Goal: Task Accomplishment & Management: Manage account settings

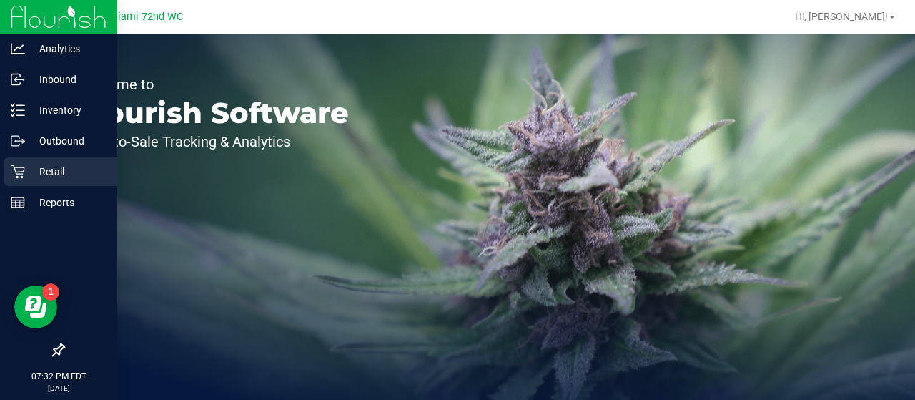
click at [23, 172] on icon at bounding box center [18, 171] width 14 height 14
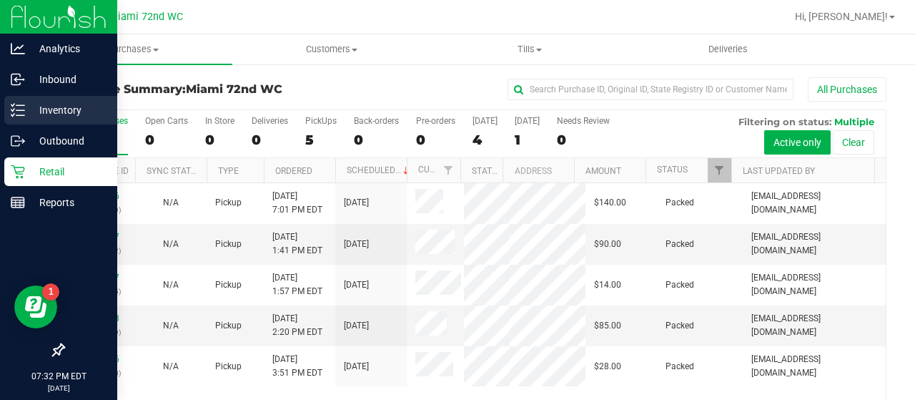
click at [20, 112] on icon at bounding box center [18, 110] width 14 height 14
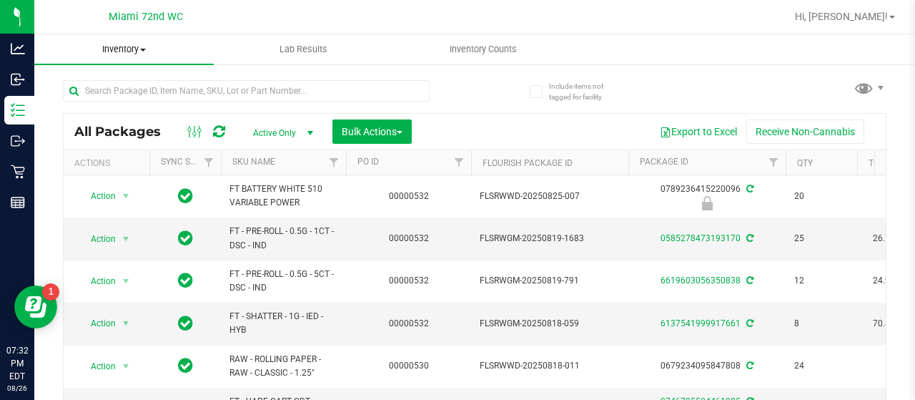
click at [134, 50] on span "Inventory" at bounding box center [123, 49] width 179 height 13
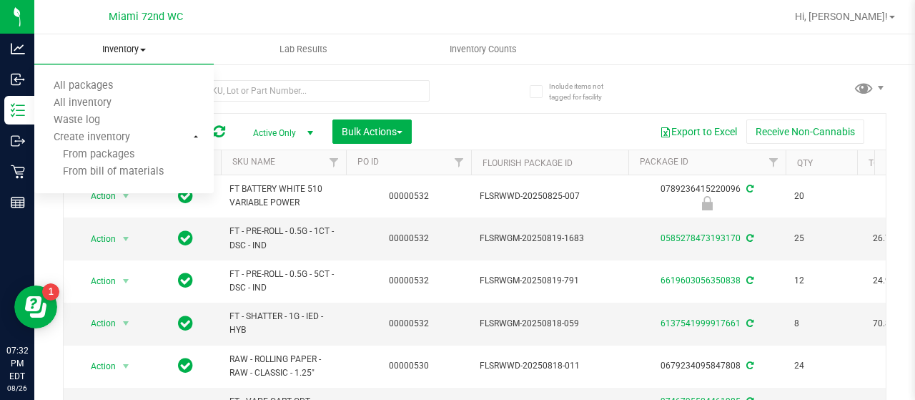
click at [143, 46] on span "Inventory" at bounding box center [123, 49] width 179 height 13
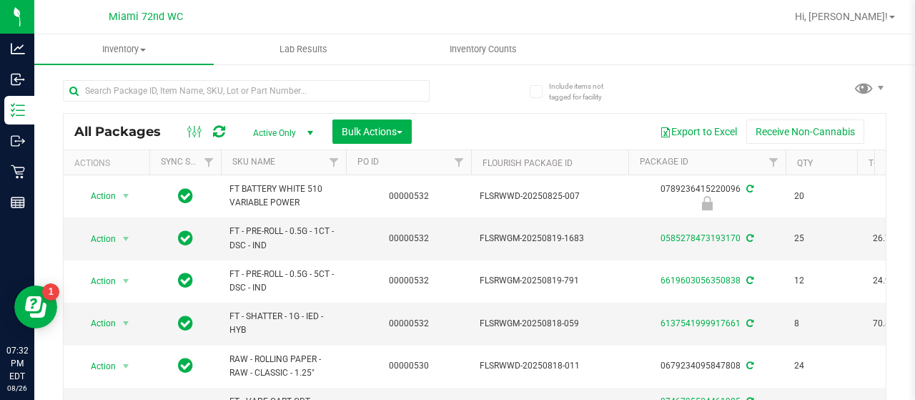
click at [310, 162] on th "SKU Name" at bounding box center [283, 162] width 125 height 25
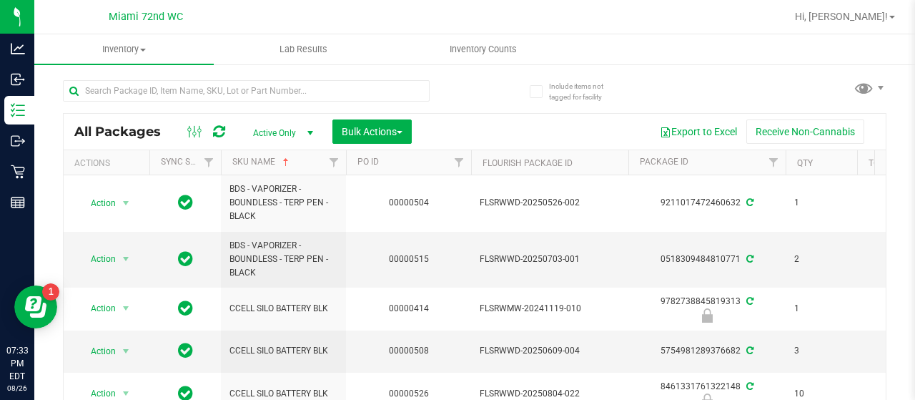
click at [512, 122] on div "Export to Excel Receive Non-Cannabis" at bounding box center [649, 131] width 453 height 24
click at [303, 164] on th "SKU Name" at bounding box center [283, 162] width 125 height 25
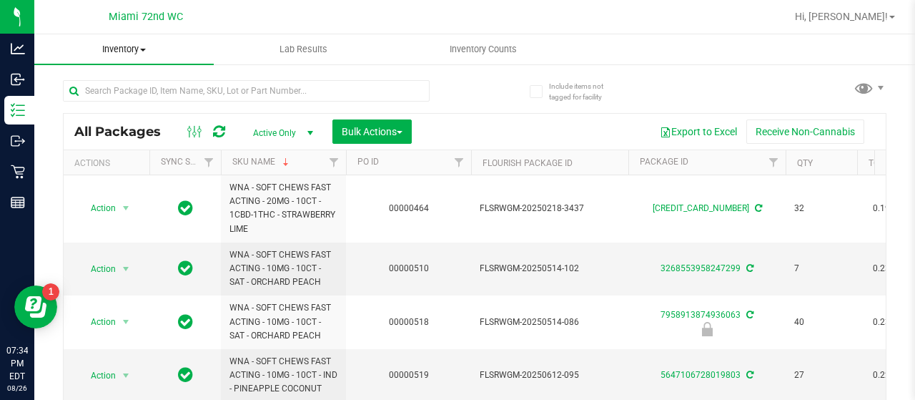
click at [131, 55] on span "Inventory" at bounding box center [123, 49] width 179 height 13
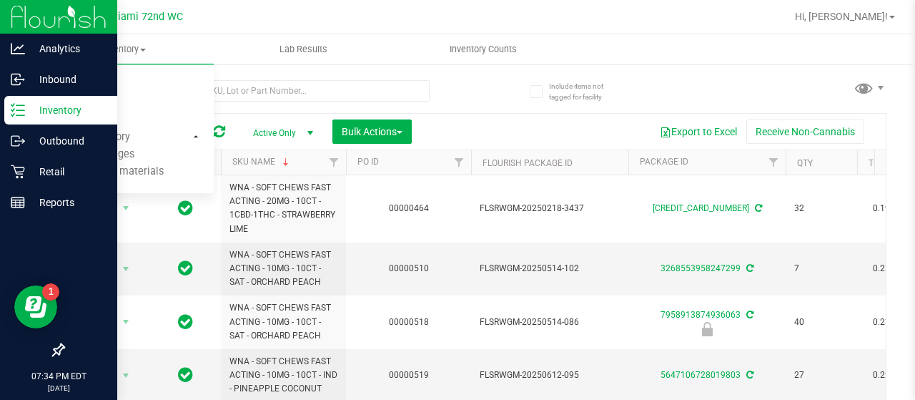
click at [26, 109] on p "Inventory" at bounding box center [68, 110] width 86 height 17
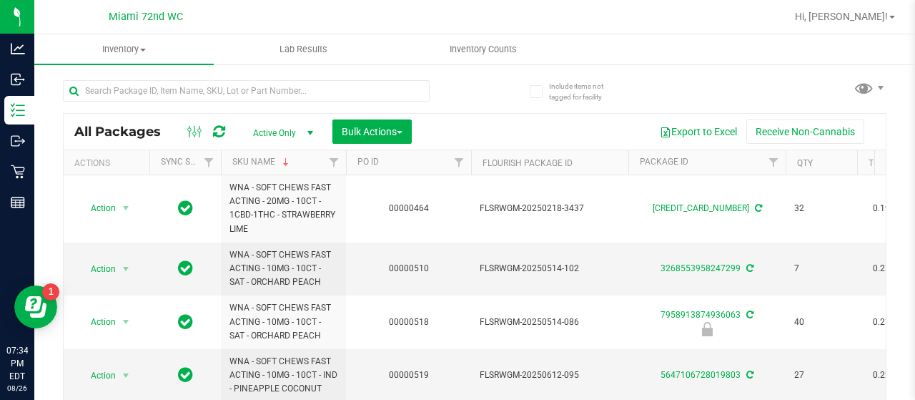
click at [311, 163] on th "SKU Name" at bounding box center [283, 162] width 125 height 25
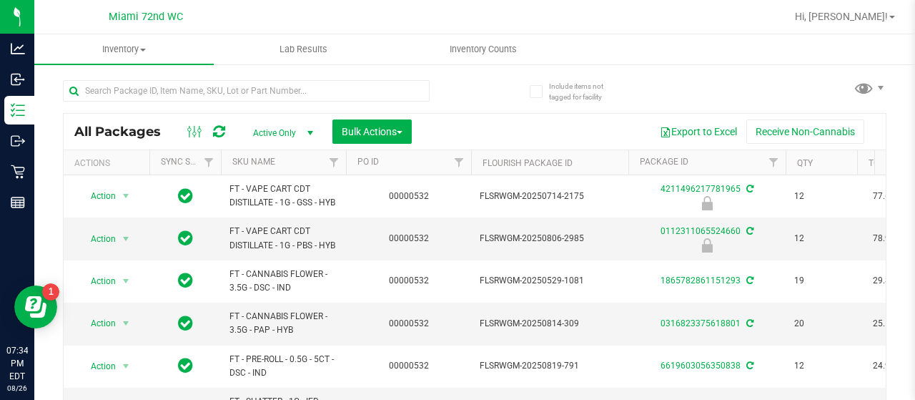
click at [306, 172] on th "SKU Name" at bounding box center [283, 162] width 125 height 25
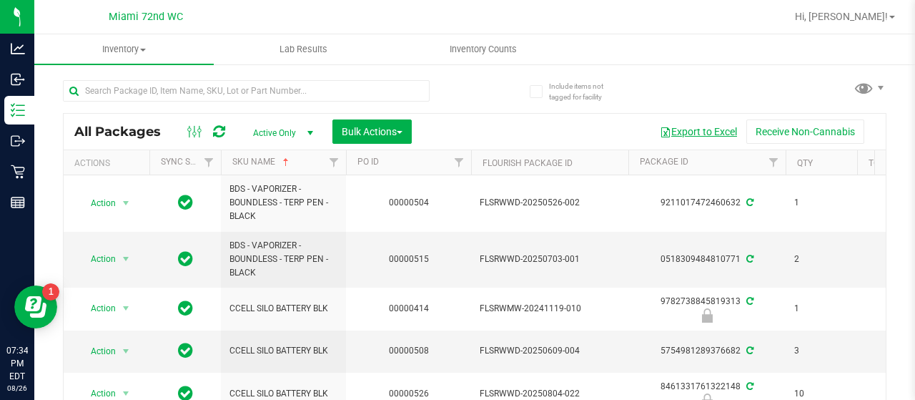
click at [669, 131] on button "Export to Excel" at bounding box center [699, 131] width 96 height 24
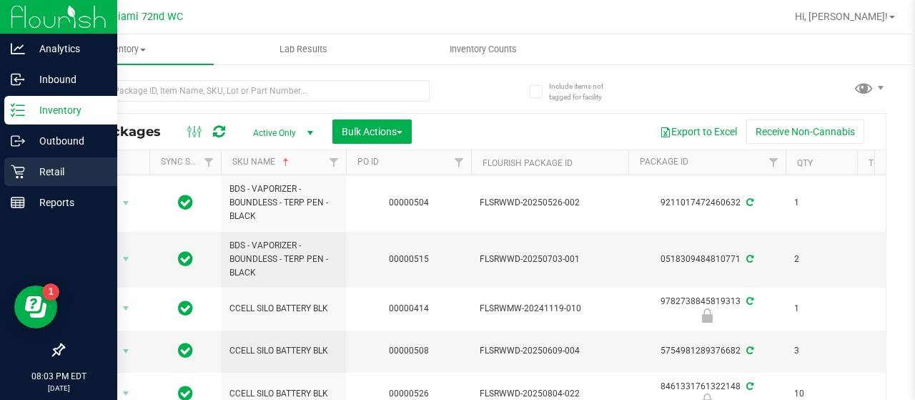
click at [44, 169] on p "Retail" at bounding box center [68, 171] width 86 height 17
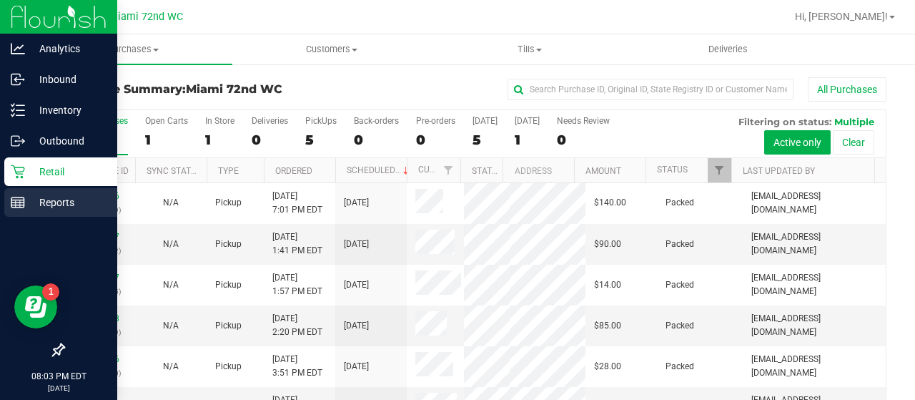
click at [29, 206] on p "Reports" at bounding box center [68, 202] width 86 height 17
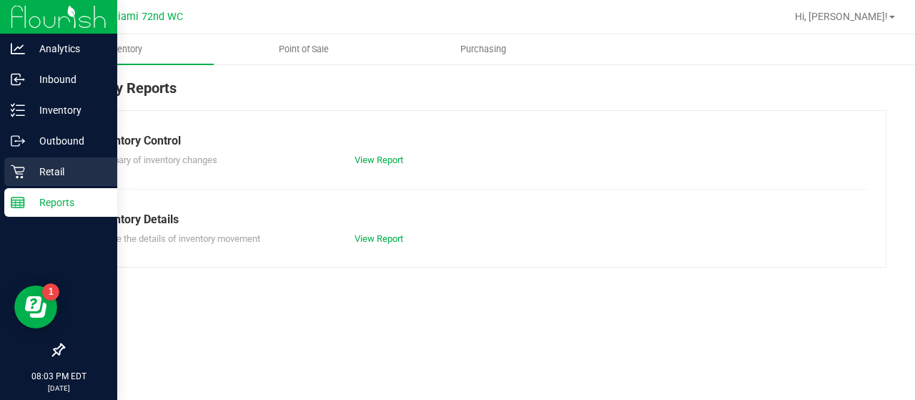
click at [55, 175] on p "Retail" at bounding box center [68, 171] width 86 height 17
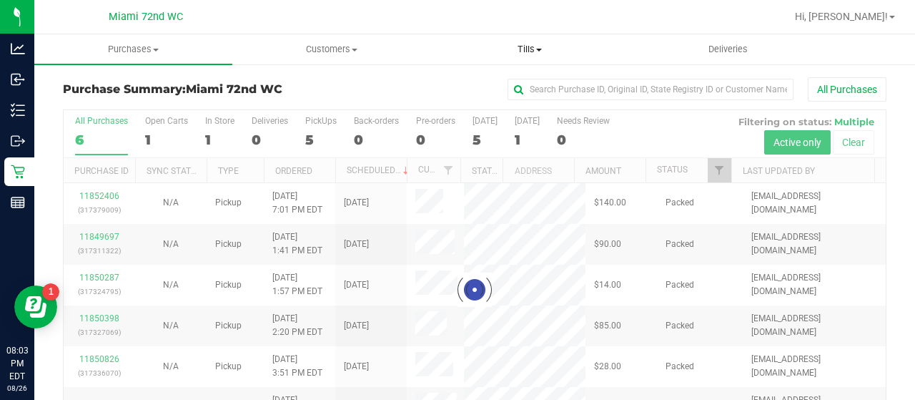
click at [525, 51] on span "Tills" at bounding box center [529, 49] width 197 height 13
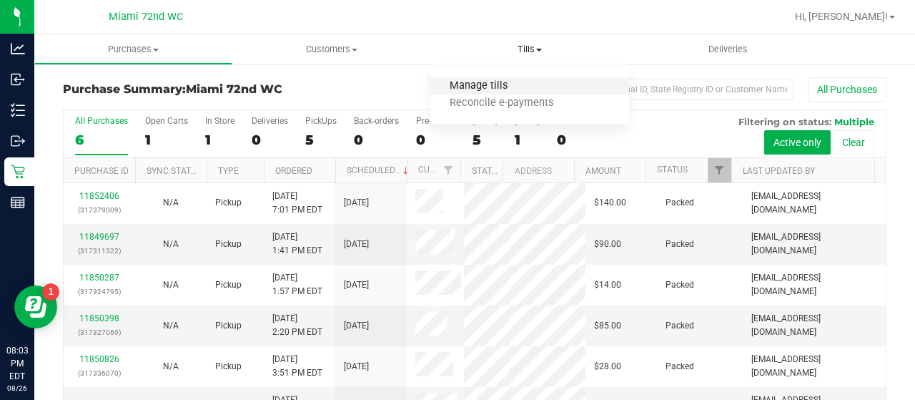
click at [513, 87] on span "Manage tills" at bounding box center [478, 86] width 97 height 12
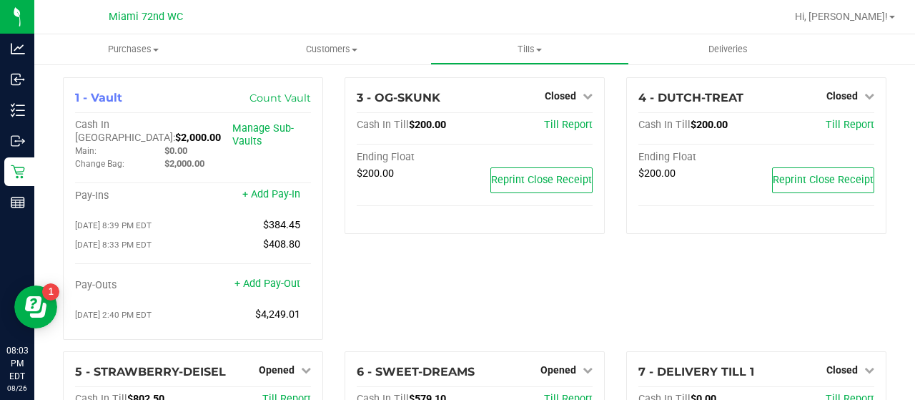
click at [521, 274] on div "3 - OG-SKUNK Closed Open Till Cash In Till $200.00 Till Report Ending Float $20…" at bounding box center [475, 214] width 282 height 274
click at [605, 278] on div "3 - OG-SKUNK Closed Open Till Cash In Till $200.00 Till Report Ending Float $20…" at bounding box center [475, 214] width 282 height 274
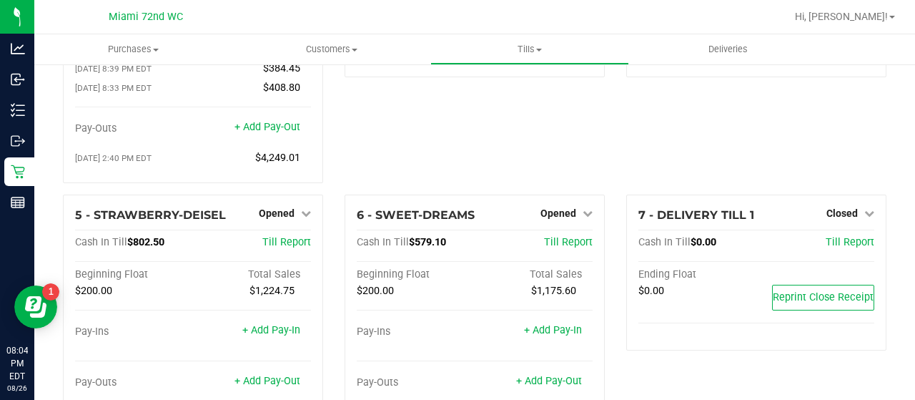
scroll to position [158, 0]
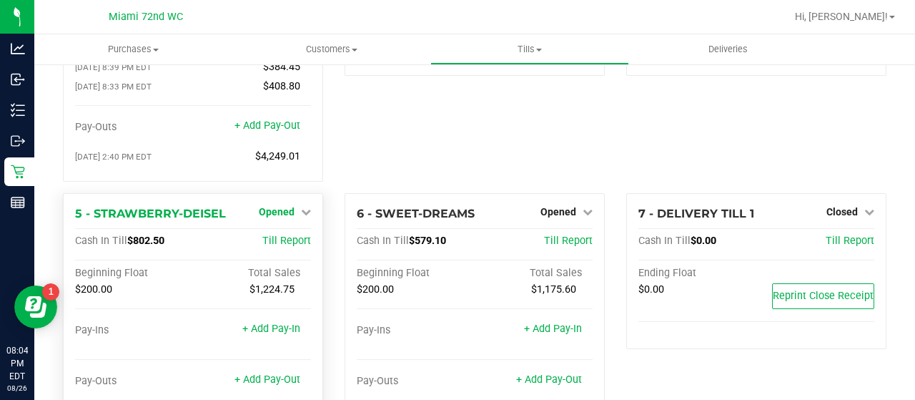
click at [280, 206] on span "Opened" at bounding box center [277, 211] width 36 height 11
click at [275, 235] on link "Close Till" at bounding box center [279, 240] width 39 height 11
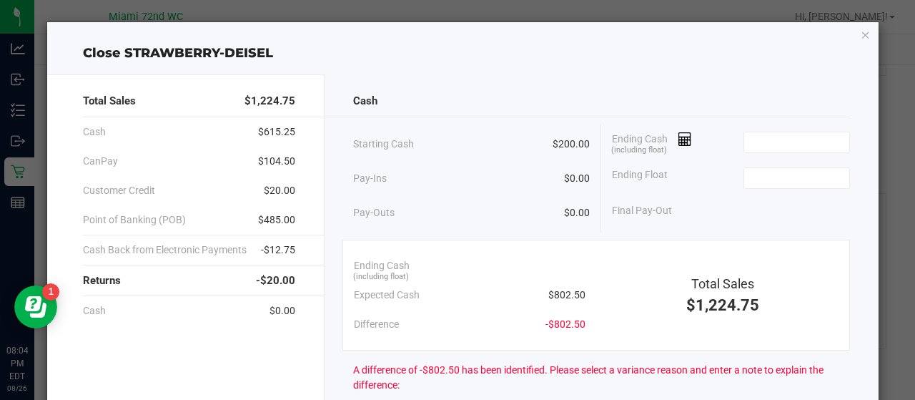
click at [453, 159] on div "Starting Cash $200.00" at bounding box center [471, 143] width 237 height 39
click at [752, 132] on input at bounding box center [796, 142] width 105 height 20
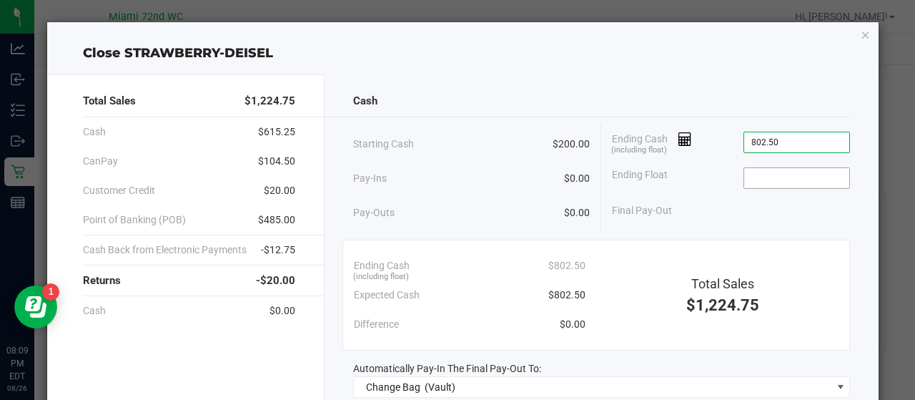
type input "$802.50"
click at [771, 169] on input at bounding box center [796, 178] width 105 height 20
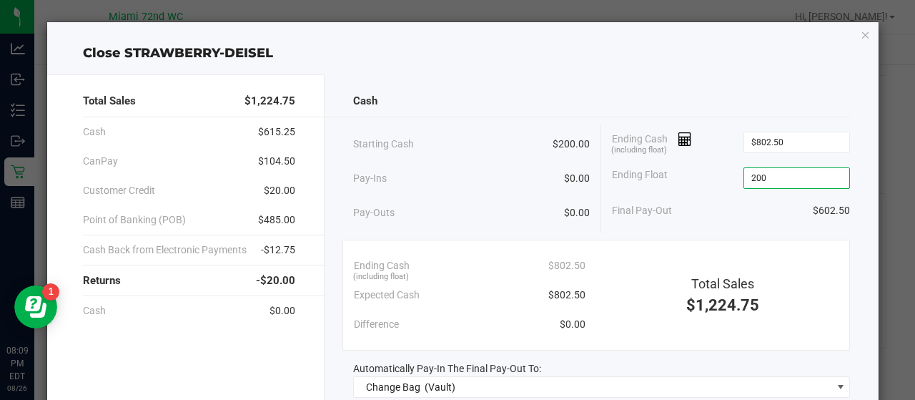
type input "$200.00"
click at [739, 206] on div "Final Pay-Out $602.50" at bounding box center [731, 210] width 238 height 29
click at [759, 217] on div "Final Pay-Out $602.50" at bounding box center [731, 210] width 238 height 29
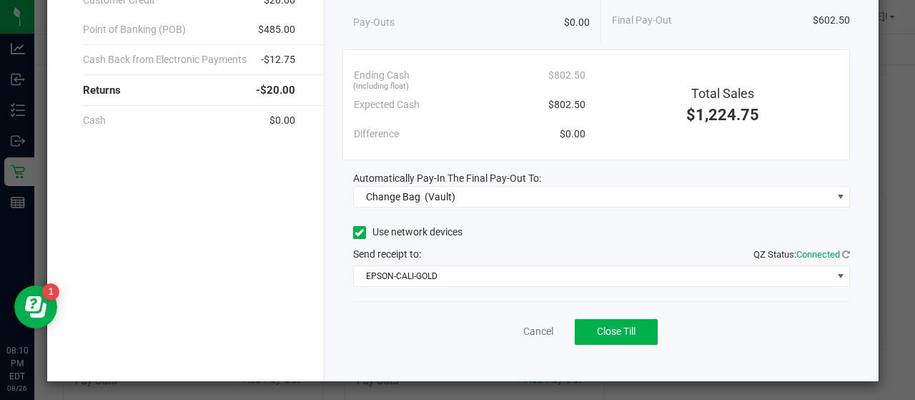
scroll to position [190, 0]
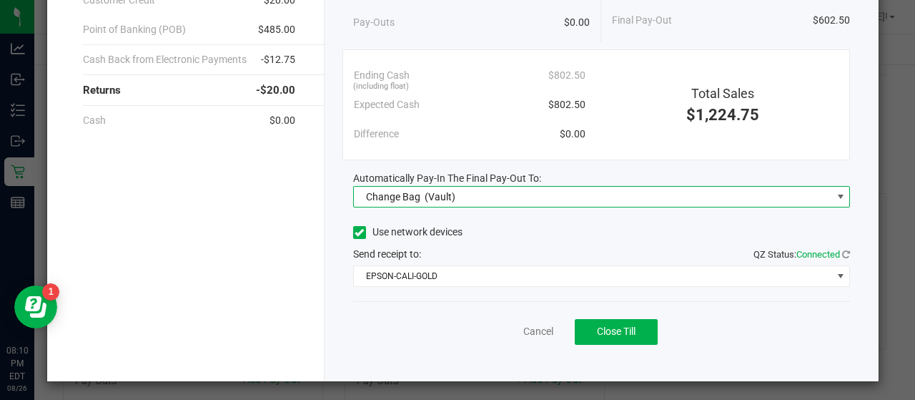
click at [744, 204] on span "Change Bag (Vault)" at bounding box center [602, 196] width 498 height 21
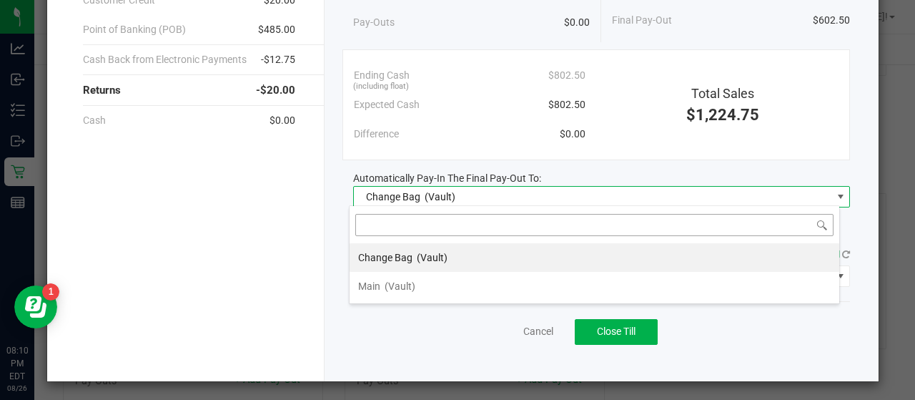
scroll to position [21, 491]
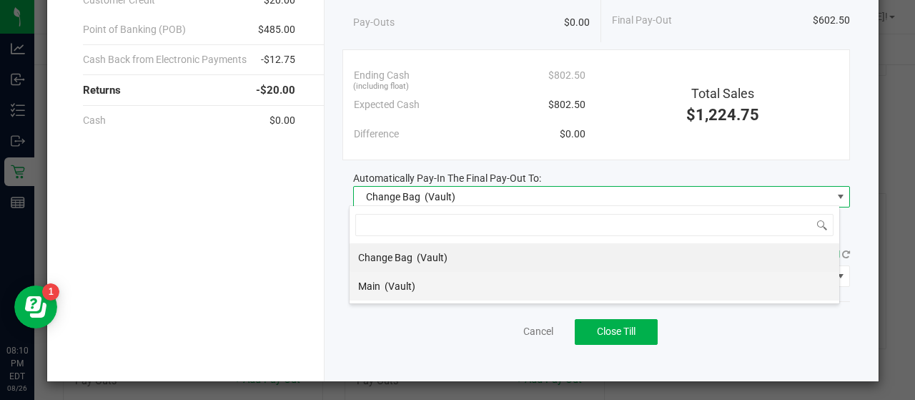
click at [607, 282] on li "Main (Vault)" at bounding box center [595, 286] width 490 height 29
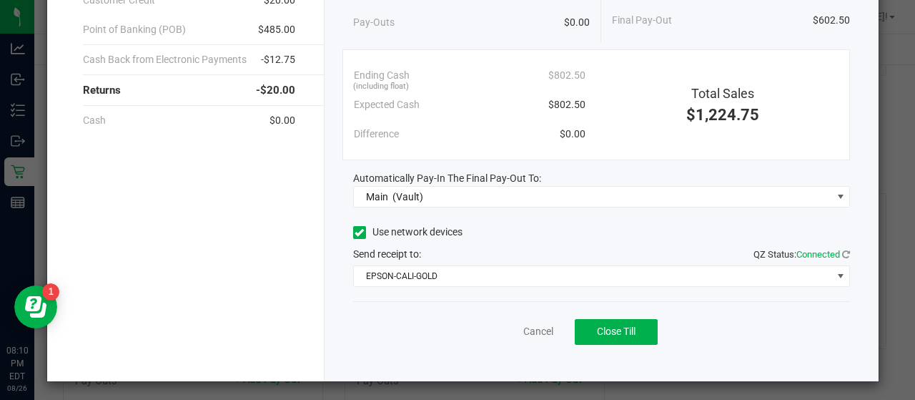
click at [579, 222] on div "Use network devices" at bounding box center [602, 232] width 498 height 21
click at [608, 341] on button "Close Till" at bounding box center [616, 332] width 83 height 26
click at [506, 330] on link "Dismiss" at bounding box center [507, 331] width 34 height 15
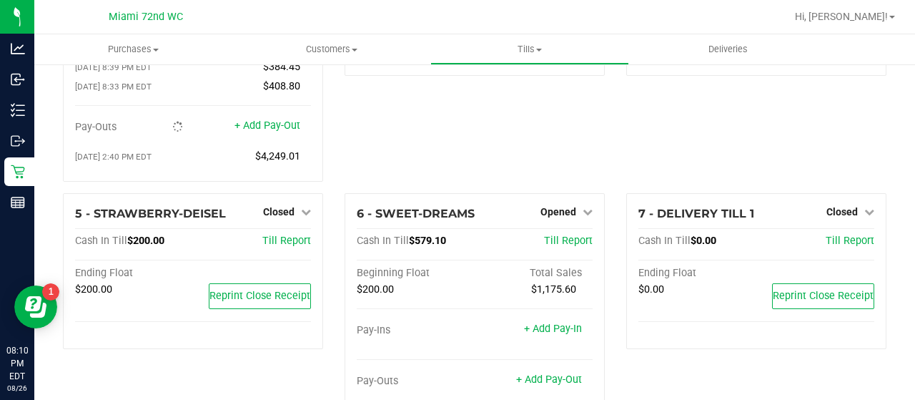
click at [606, 124] on div "3 - OG-SKUNK Closed Open Till Cash In Till $200.00 Till Report Ending Float $20…" at bounding box center [475, 56] width 282 height 274
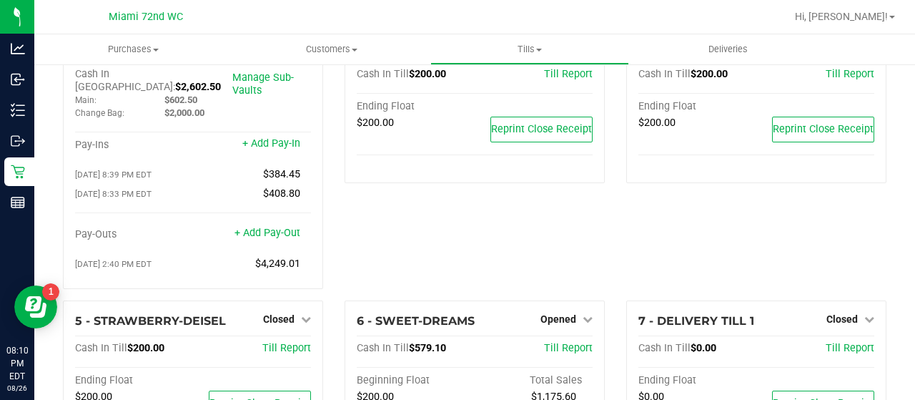
scroll to position [0, 0]
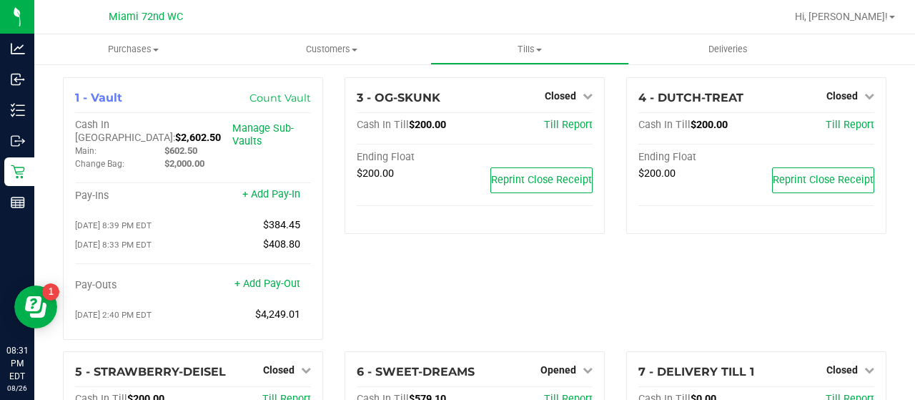
click at [484, 292] on div "3 - OG-SKUNK Closed Open Till Cash In Till $200.00 Till Report Ending Float $20…" at bounding box center [475, 214] width 282 height 274
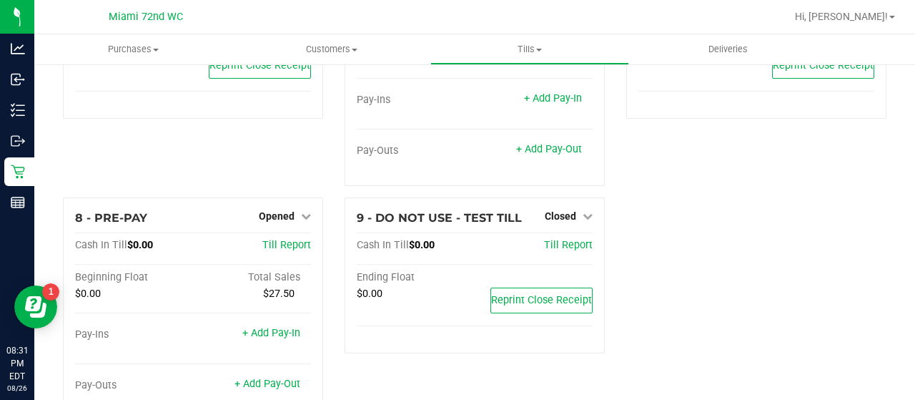
scroll to position [390, 0]
click at [285, 209] on span "Opened" at bounding box center [277, 214] width 36 height 11
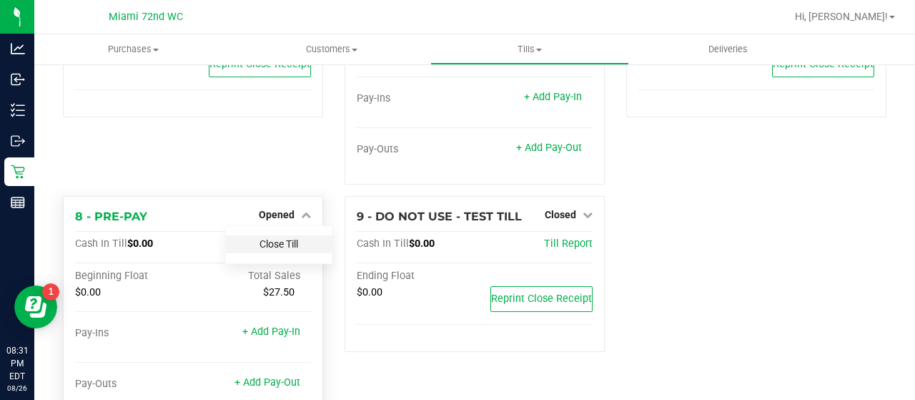
click at [280, 238] on link "Close Till" at bounding box center [279, 243] width 39 height 11
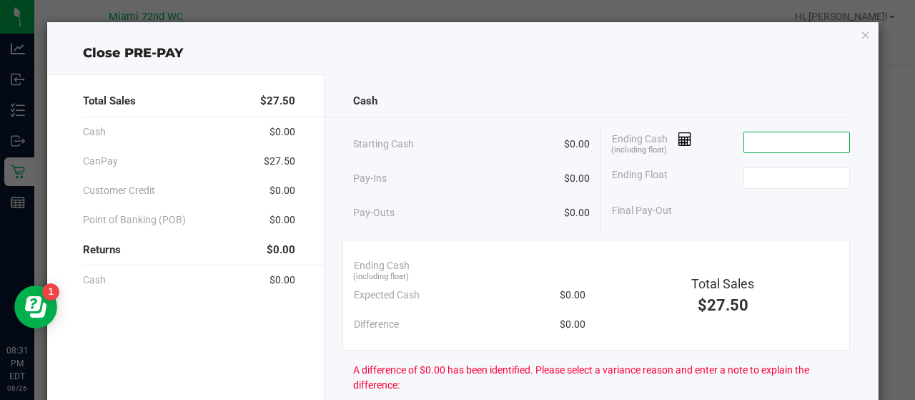
click at [764, 132] on input at bounding box center [796, 142] width 105 height 20
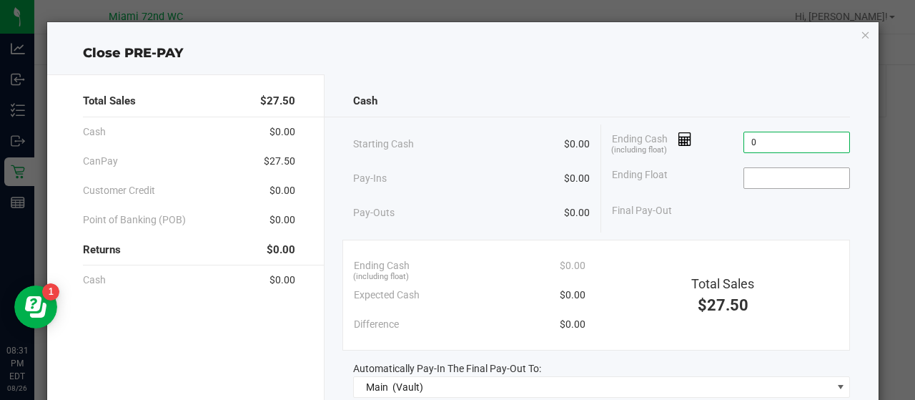
type input "$0.00"
click at [751, 177] on input at bounding box center [796, 178] width 105 height 20
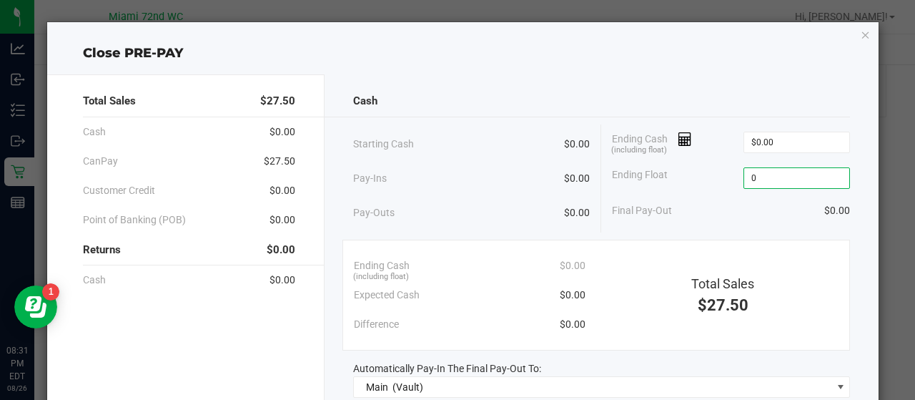
type input "$0.00"
click at [710, 210] on div "Final Pay-Out $0.00" at bounding box center [731, 210] width 238 height 29
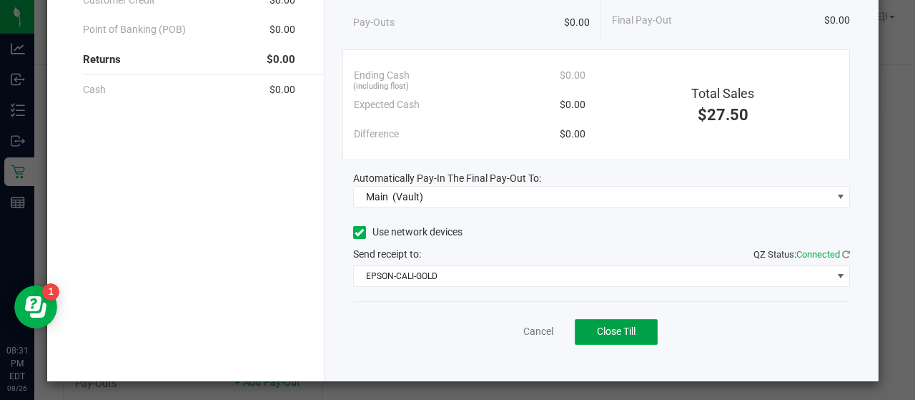
click at [635, 326] on button "Close Till" at bounding box center [616, 332] width 83 height 26
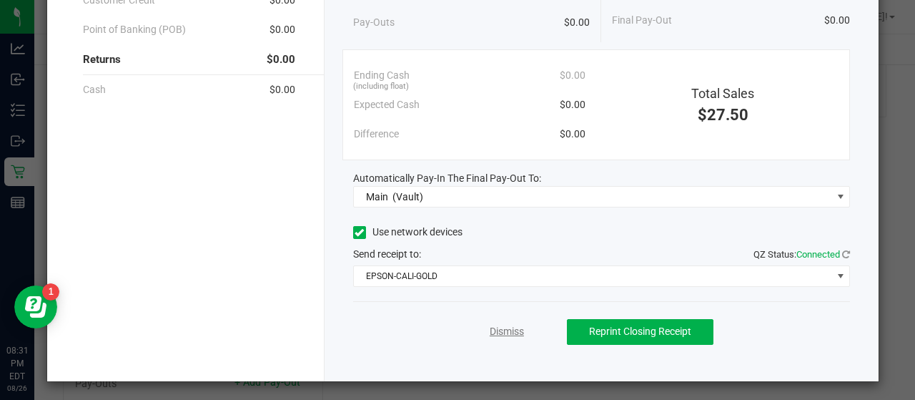
click at [511, 327] on link "Dismiss" at bounding box center [507, 331] width 34 height 15
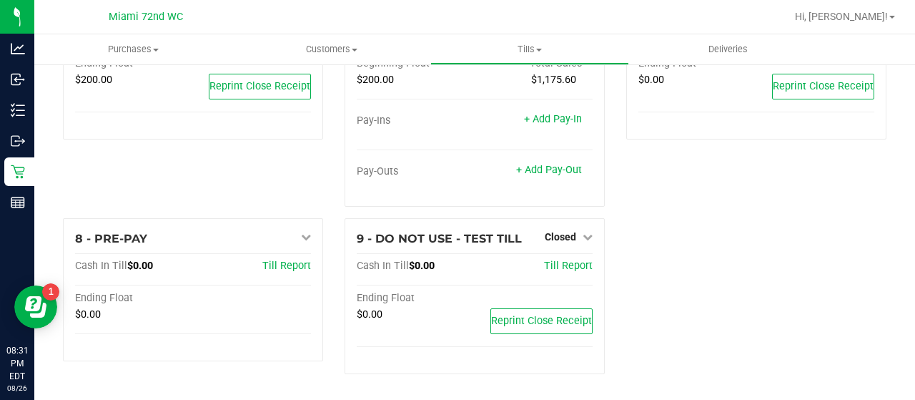
scroll to position [354, 0]
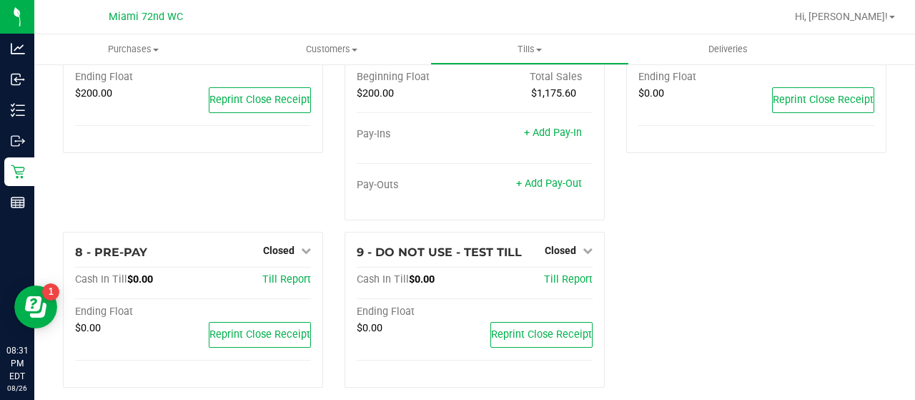
click at [698, 254] on div "1 - Vault Count Vault Cash In Vault: $2,602.50 Main: $602.50 Change Bag: $2,000…" at bounding box center [474, 61] width 845 height 676
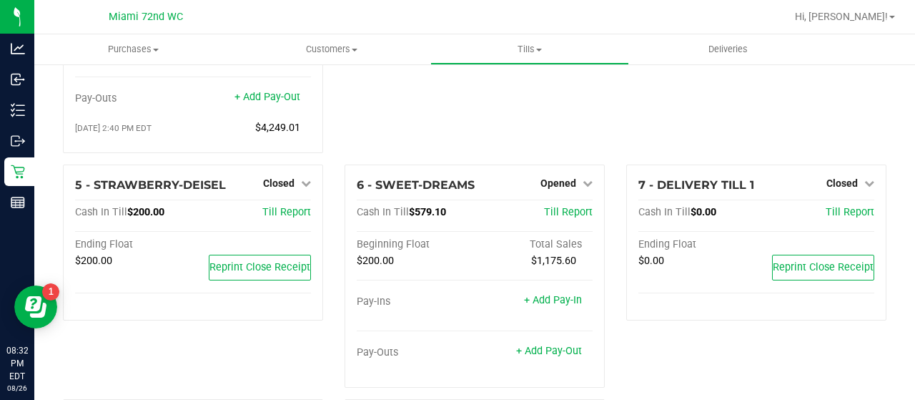
scroll to position [184, 0]
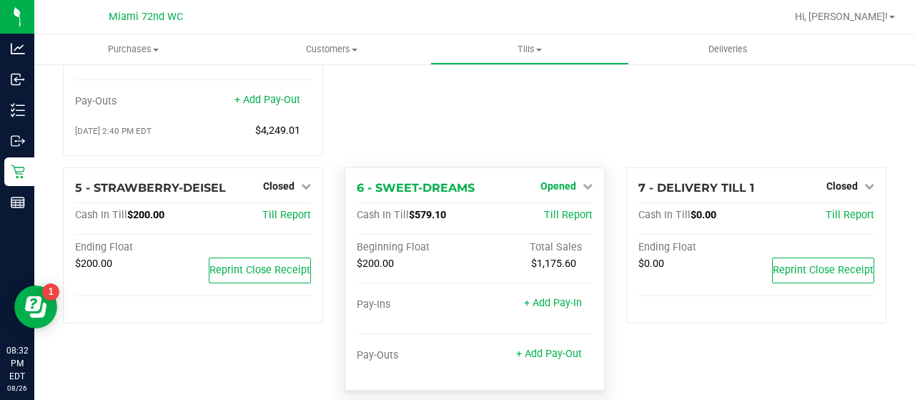
click at [558, 180] on span "Opened" at bounding box center [559, 185] width 36 height 11
click at [556, 209] on link "Close Till" at bounding box center [560, 214] width 39 height 11
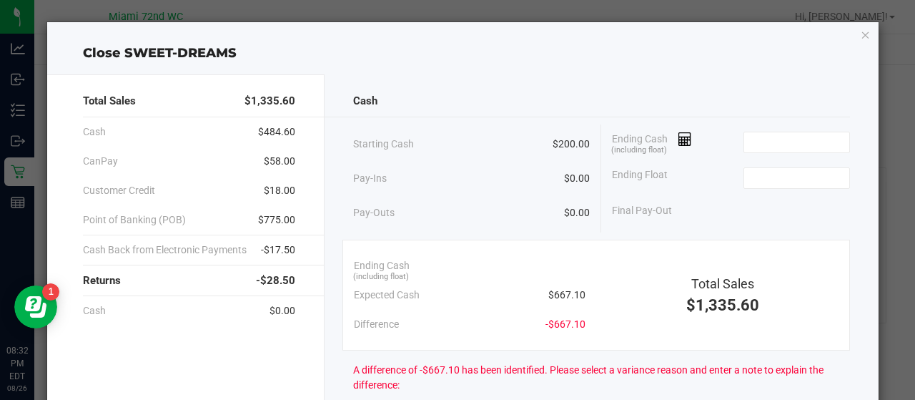
click at [563, 198] on div "Pay-Outs $0.00" at bounding box center [471, 212] width 237 height 39
click at [772, 135] on input at bounding box center [796, 142] width 105 height 20
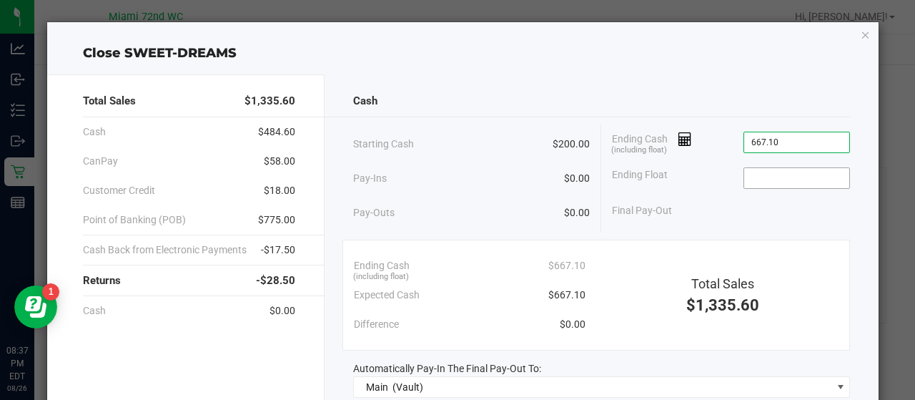
type input "$667.10"
click at [763, 180] on input at bounding box center [796, 178] width 105 height 20
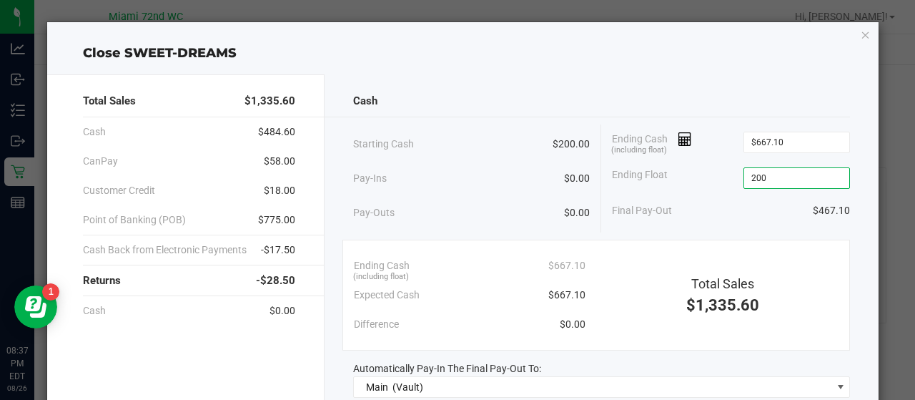
type input "$200.00"
click at [752, 217] on div "Final Pay-Out $467.10" at bounding box center [731, 210] width 238 height 29
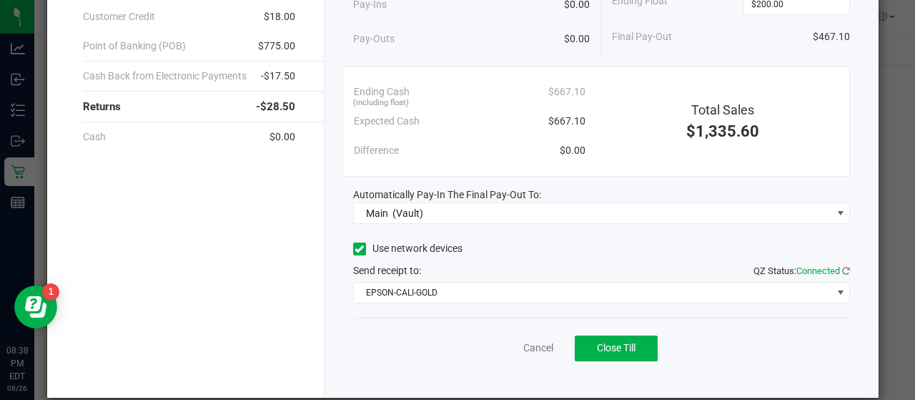
scroll to position [174, 0]
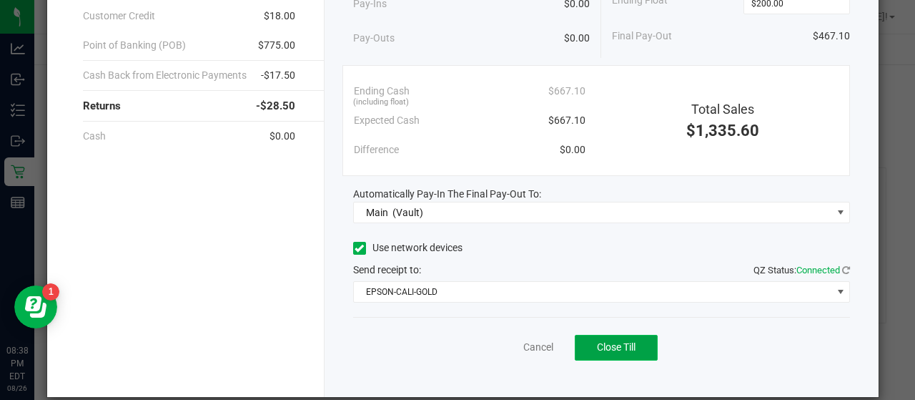
click at [611, 341] on span "Close Till" at bounding box center [616, 346] width 39 height 11
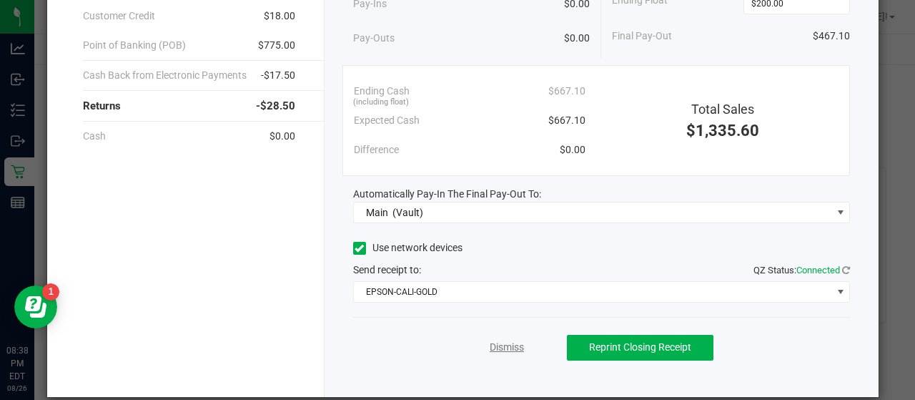
click at [514, 340] on link "Dismiss" at bounding box center [507, 347] width 34 height 15
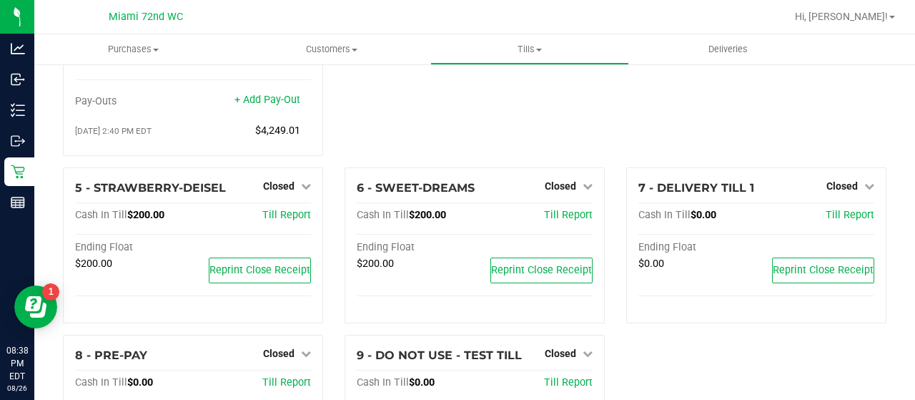
scroll to position [0, 0]
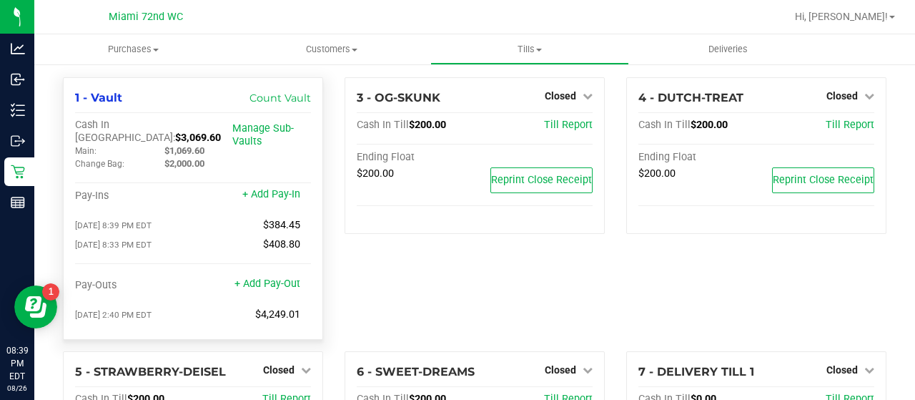
drag, startPoint x: 192, startPoint y: 119, endPoint x: 145, endPoint y: 125, distance: 46.8
click at [145, 125] on div "Cash In Vault: $3,069.60" at bounding box center [153, 132] width 157 height 26
copy span "3,069.60"
click at [499, 270] on div "3 - OG-SKUNK Closed Open Till Cash In Till $200.00 Till Report Ending Float $20…" at bounding box center [475, 214] width 282 height 274
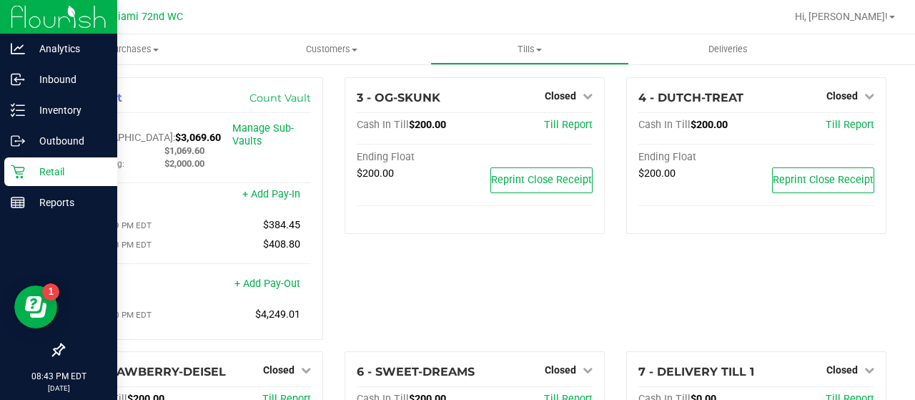
click at [26, 168] on p "Retail" at bounding box center [68, 171] width 86 height 17
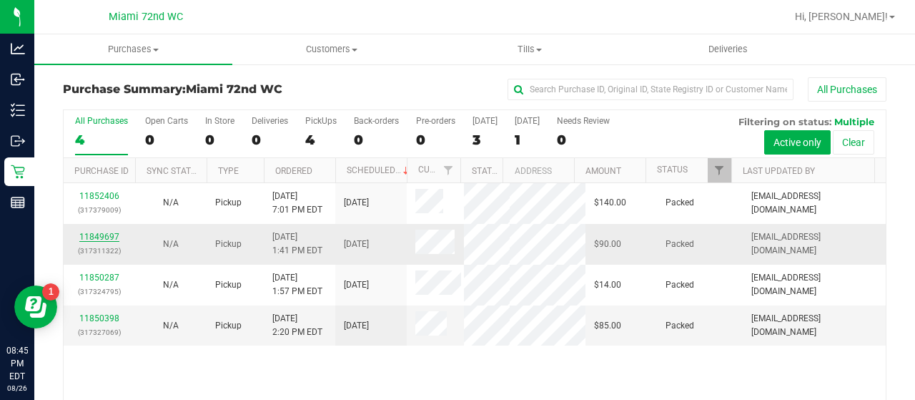
click at [113, 232] on link "11849697" at bounding box center [99, 237] width 40 height 10
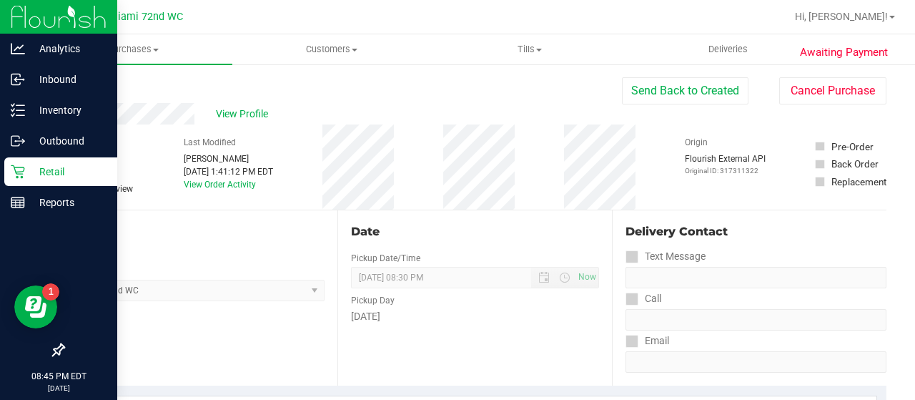
click at [30, 175] on p "Retail" at bounding box center [68, 171] width 86 height 17
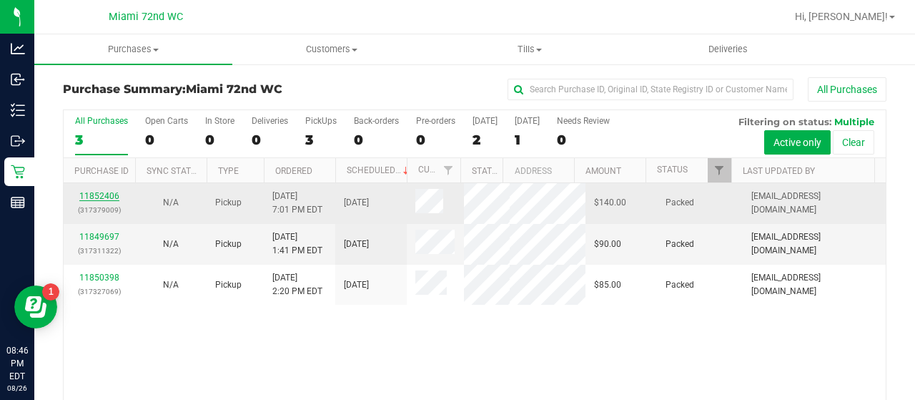
click at [108, 197] on link "11852406" at bounding box center [99, 196] width 40 height 10
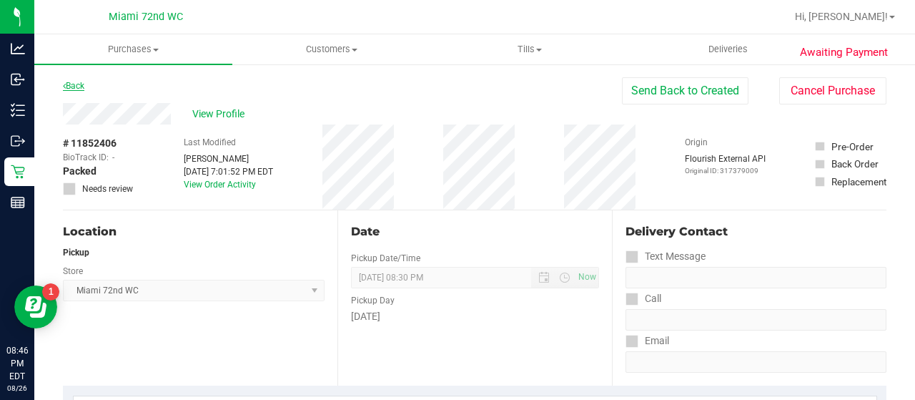
click at [74, 90] on link "Back" at bounding box center [73, 86] width 21 height 10
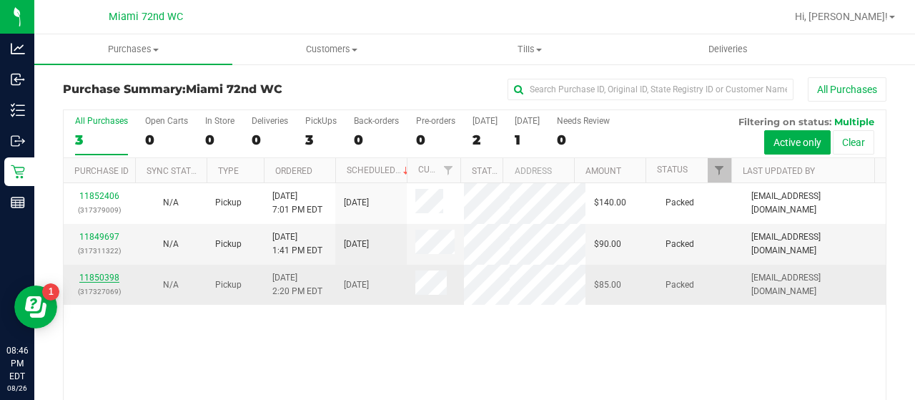
click at [114, 272] on link "11850398" at bounding box center [99, 277] width 40 height 10
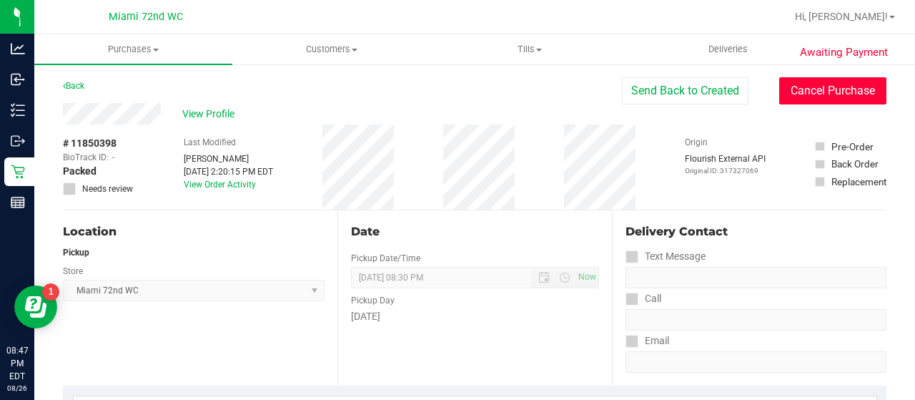
click at [807, 90] on button "Cancel Purchase" at bounding box center [832, 90] width 107 height 27
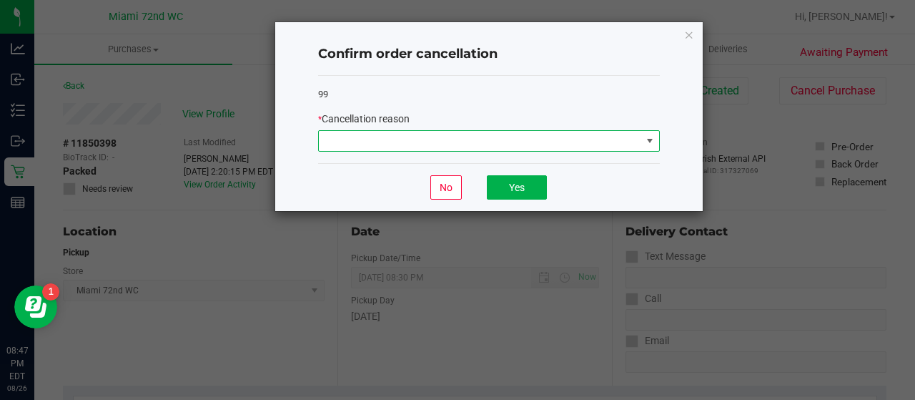
click at [588, 138] on span at bounding box center [480, 141] width 322 height 20
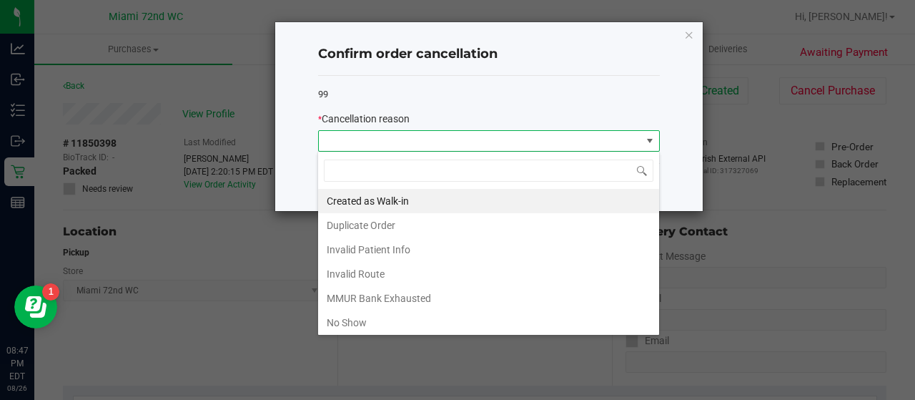
scroll to position [21, 342]
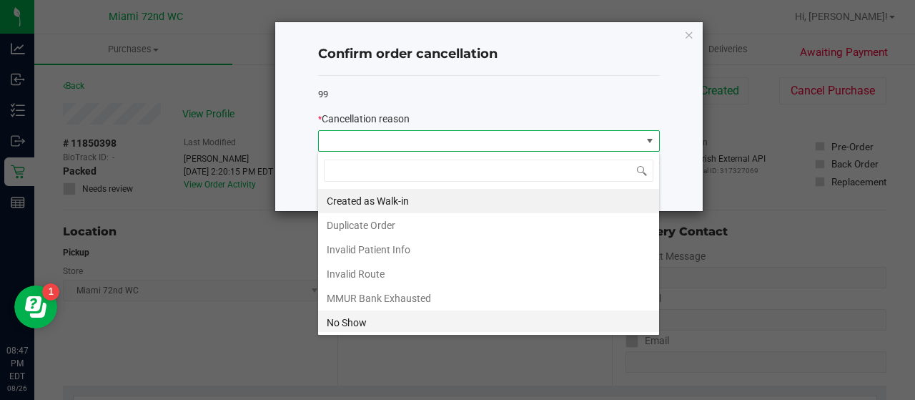
click at [511, 325] on li "No Show" at bounding box center [488, 322] width 341 height 24
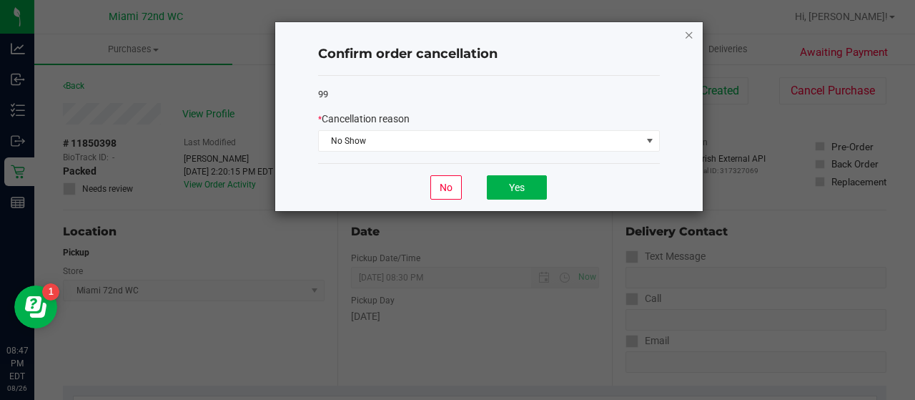
click at [688, 39] on icon "Close" at bounding box center [689, 34] width 10 height 17
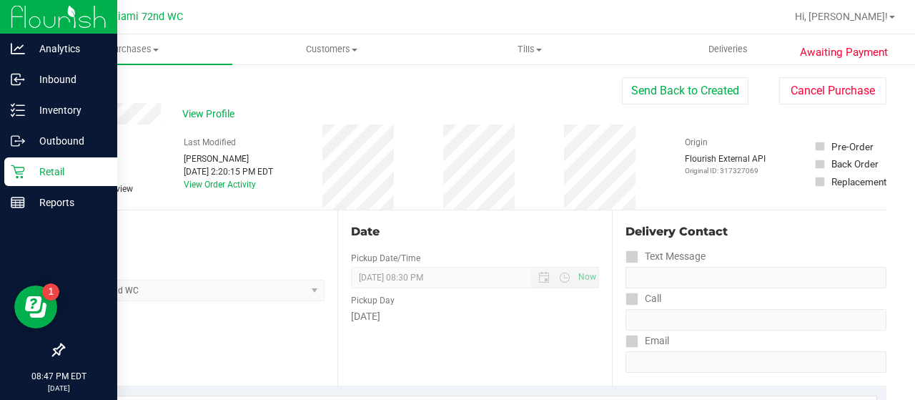
click at [36, 169] on p "Retail" at bounding box center [68, 171] width 86 height 17
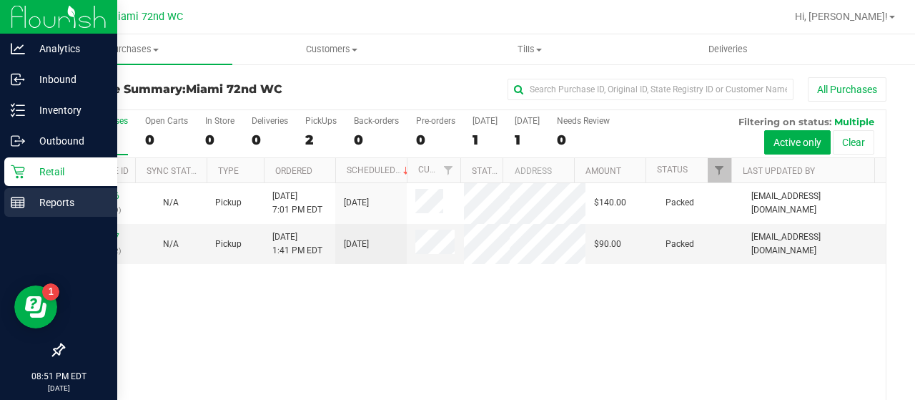
click at [16, 207] on icon at bounding box center [18, 202] width 14 height 14
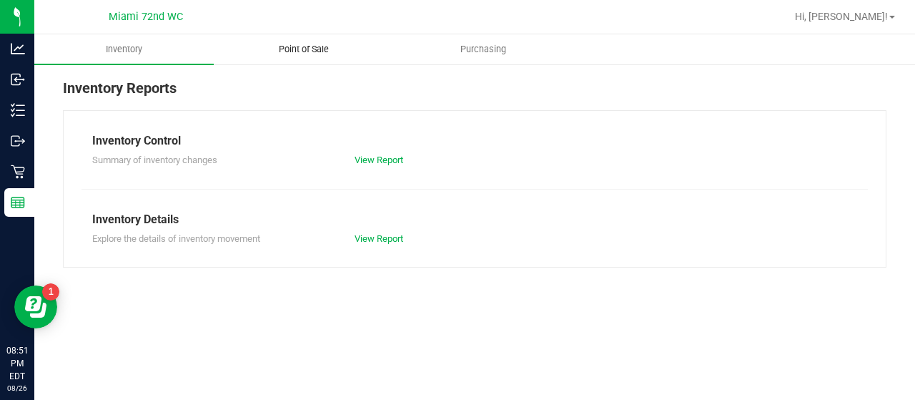
click at [285, 54] on span "Point of Sale" at bounding box center [304, 49] width 89 height 13
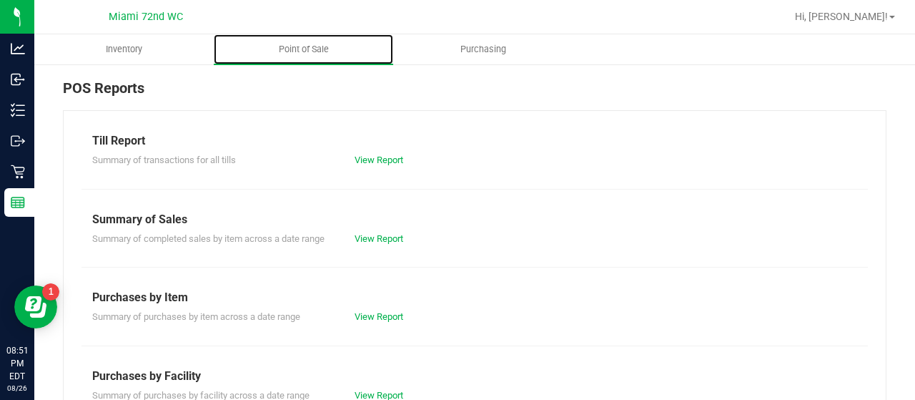
scroll to position [363, 0]
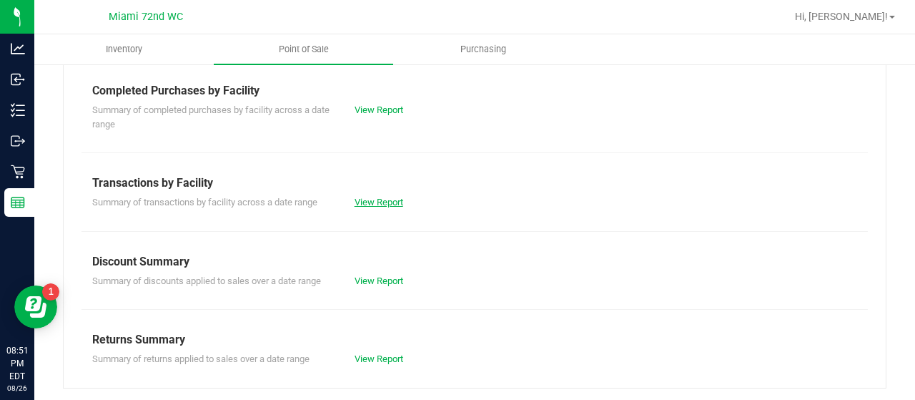
click at [365, 205] on link "View Report" at bounding box center [379, 202] width 49 height 11
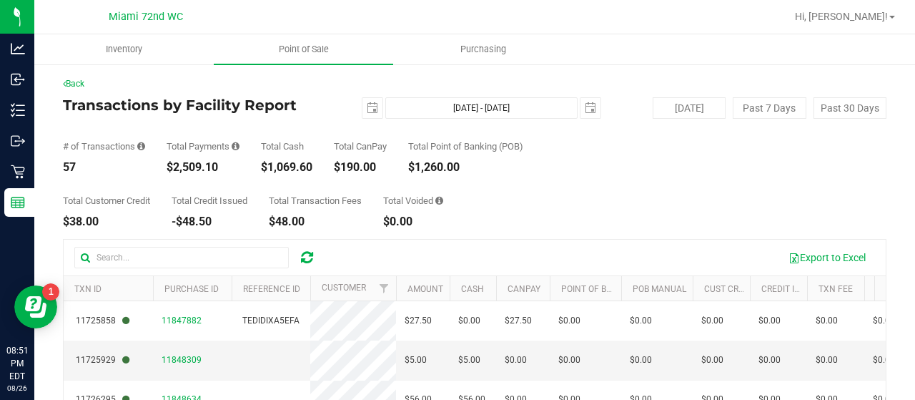
drag, startPoint x: 232, startPoint y: 171, endPoint x: 176, endPoint y: 164, distance: 56.1
click at [176, 164] on div "$2,509.10" at bounding box center [203, 167] width 73 height 11
copy div "2,509.10"
click at [367, 108] on span "select" at bounding box center [372, 107] width 11 height 11
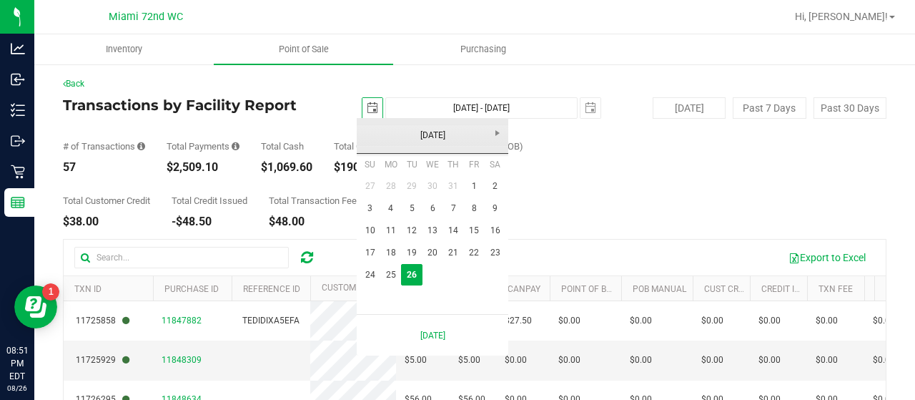
scroll to position [0, 35]
click at [385, 270] on link "25" at bounding box center [390, 275] width 21 height 22
type input "[DATE]"
type input "[DATE] - [DATE]"
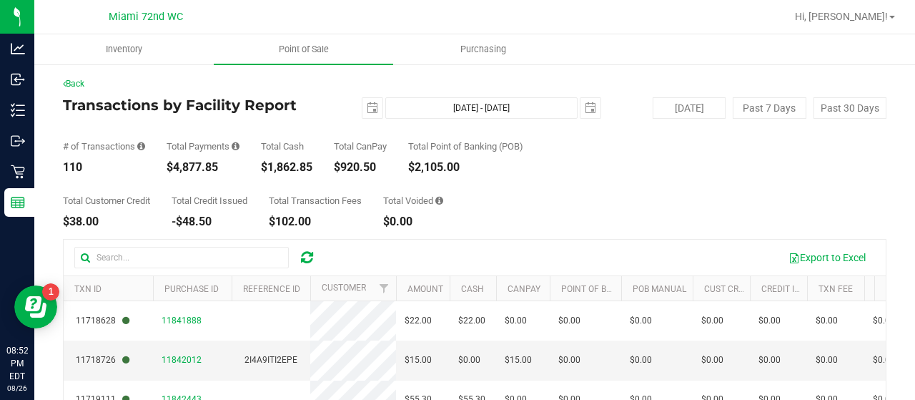
drag, startPoint x: 226, startPoint y: 165, endPoint x: 174, endPoint y: 168, distance: 51.6
click at [174, 168] on div "$4,877.85" at bounding box center [203, 167] width 73 height 11
copy div "4,877.85"
click at [367, 109] on span "select" at bounding box center [372, 107] width 11 height 11
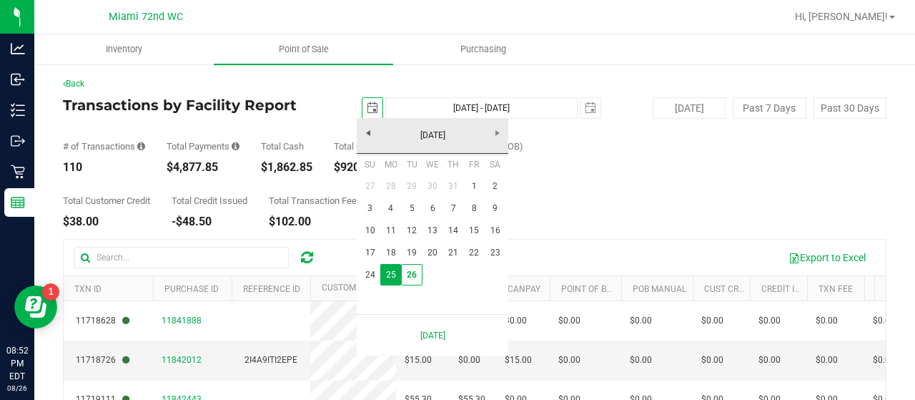
scroll to position [0, 35]
click at [483, 186] on link "1" at bounding box center [474, 186] width 21 height 22
type input "[DATE]"
type input "[DATE] - [DATE]"
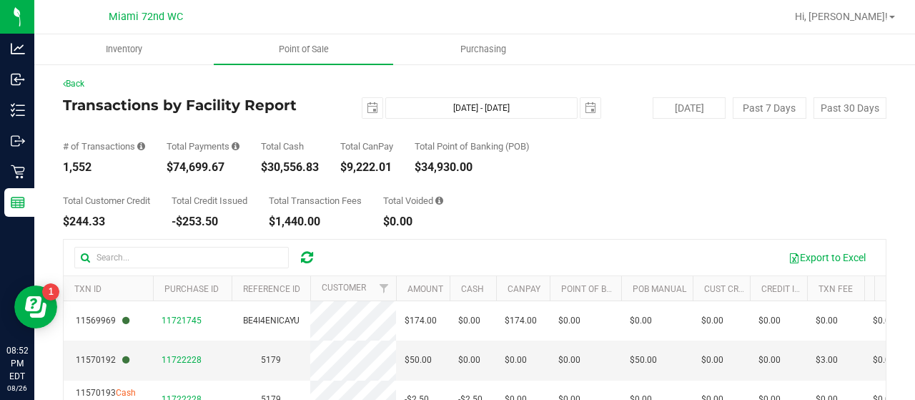
drag, startPoint x: 232, startPoint y: 165, endPoint x: 176, endPoint y: 167, distance: 56.5
click at [176, 167] on div "$74,699.67" at bounding box center [203, 167] width 73 height 11
copy div "74,699.67"
click at [209, 130] on div "# of Transactions 1,552 Total Payments $74,699.67 Total Cash $30,556.83 Total C…" at bounding box center [475, 146] width 824 height 54
click at [69, 75] on div "Back Transactions by Facility Report [DATE] [DATE] - [DATE] [DATE] [DATE] Past …" at bounding box center [474, 332] width 881 height 539
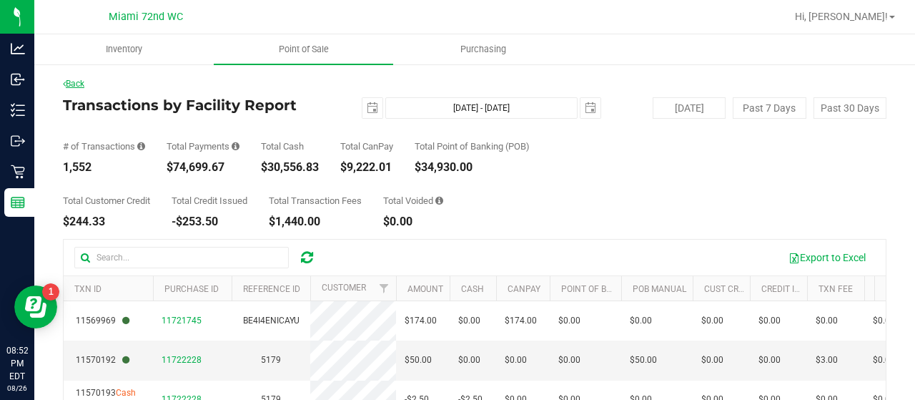
click at [69, 81] on link "Back" at bounding box center [73, 84] width 21 height 10
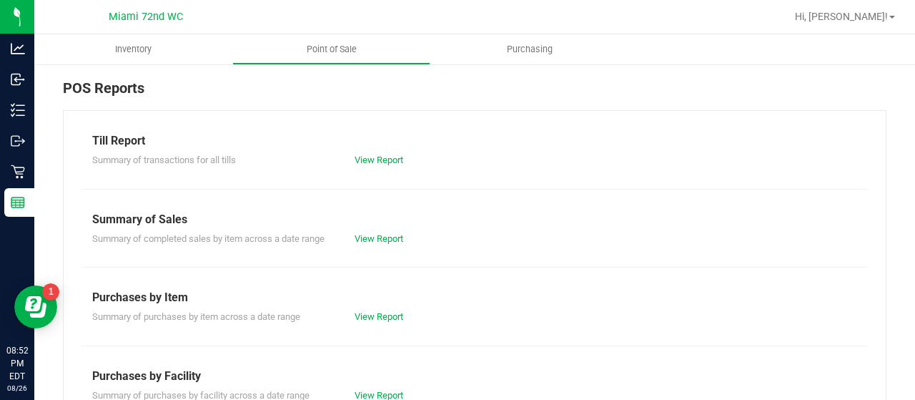
scroll to position [363, 0]
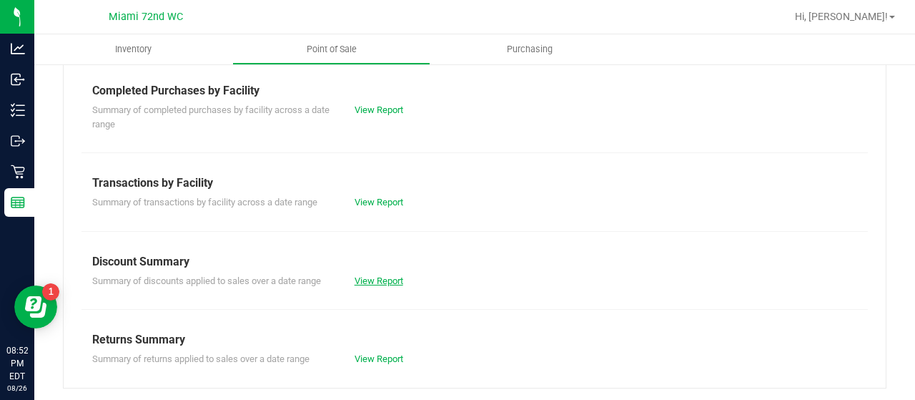
click at [355, 277] on link "View Report" at bounding box center [379, 280] width 49 height 11
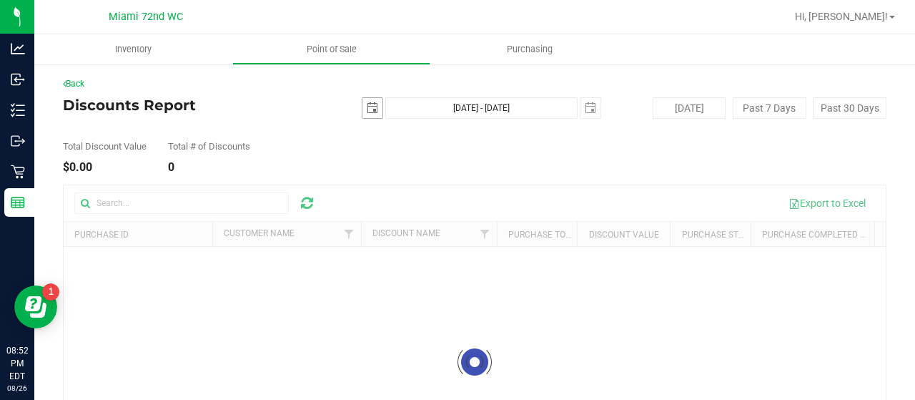
click at [370, 117] on span "select" at bounding box center [373, 108] width 20 height 20
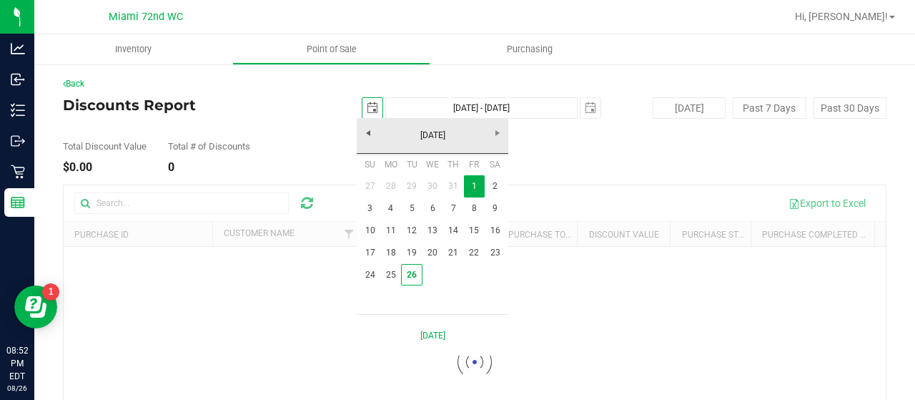
scroll to position [0, 35]
click at [415, 281] on link "26" at bounding box center [411, 275] width 21 height 22
type input "[DATE]"
type input "[DATE] - [DATE]"
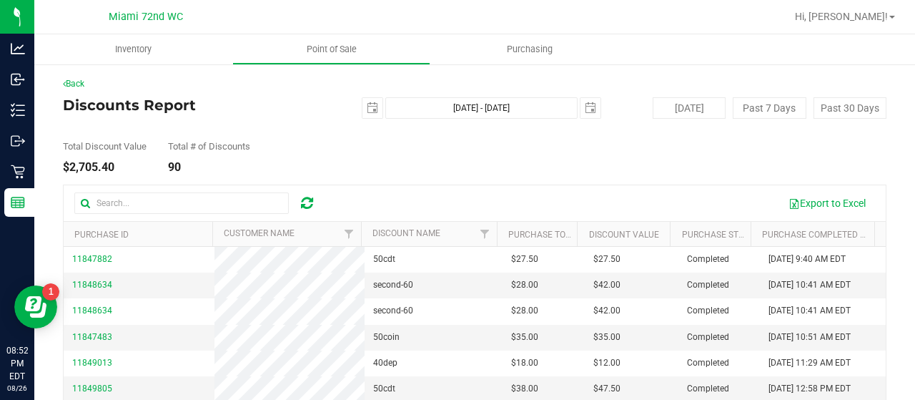
drag, startPoint x: 130, startPoint y: 167, endPoint x: 68, endPoint y: 168, distance: 62.2
click at [68, 168] on div "$2,705.40" at bounding box center [105, 167] width 84 height 11
copy div "2,705.40"
click at [81, 77] on div "Back Discounts Report [DATE] [DATE] - [DATE] [DATE] [DATE] Past 7 Days Past 30 …" at bounding box center [474, 305] width 881 height 485
click at [81, 85] on link "Back" at bounding box center [73, 84] width 21 height 10
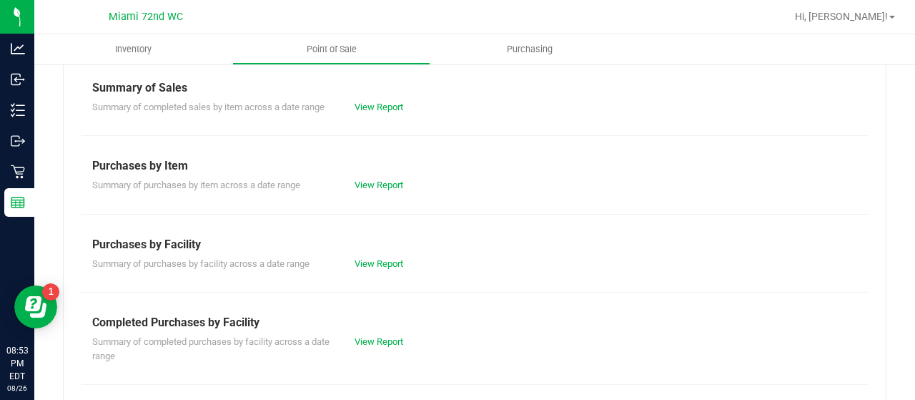
scroll to position [180, 0]
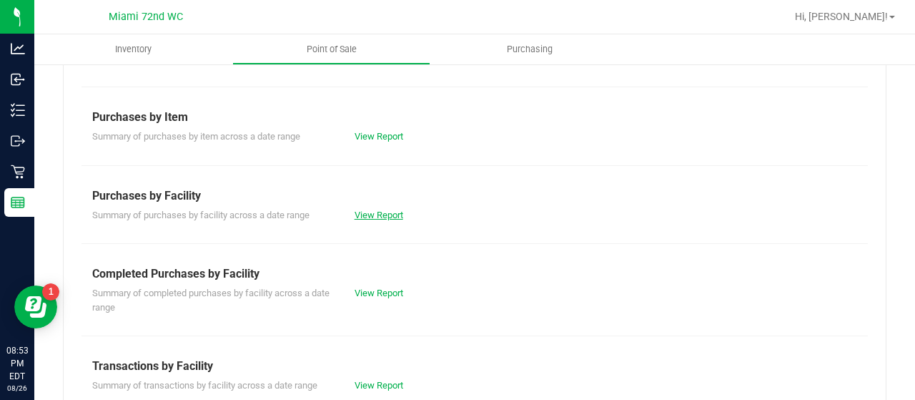
click at [378, 215] on link "View Report" at bounding box center [379, 214] width 49 height 11
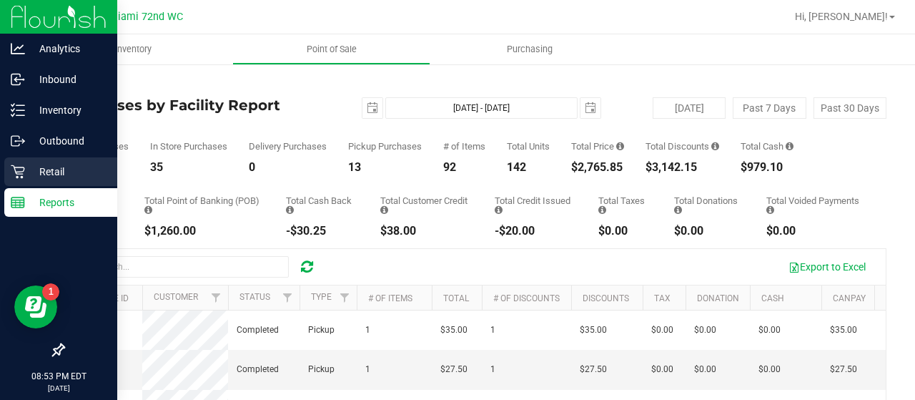
click at [28, 174] on p "Retail" at bounding box center [68, 171] width 86 height 17
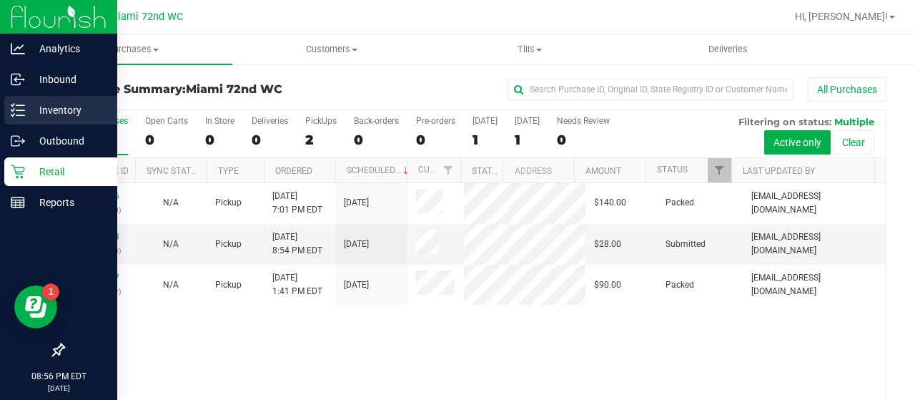
click at [25, 124] on div "Inventory" at bounding box center [60, 110] width 113 height 29
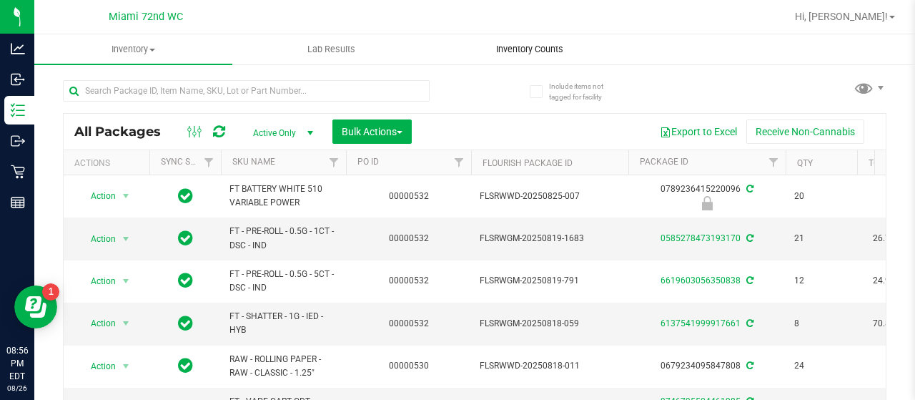
click at [516, 46] on span "Inventory Counts" at bounding box center [530, 49] width 106 height 13
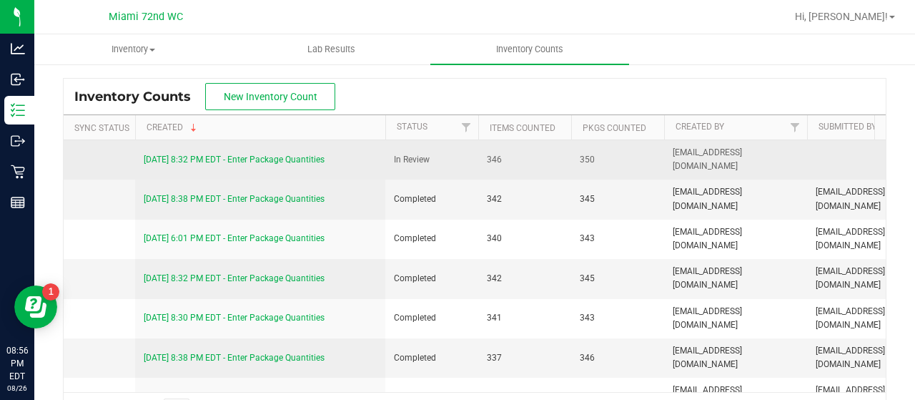
click at [316, 154] on link "[DATE] 8:32 PM EDT - Enter Package Quantities" at bounding box center [234, 159] width 181 height 10
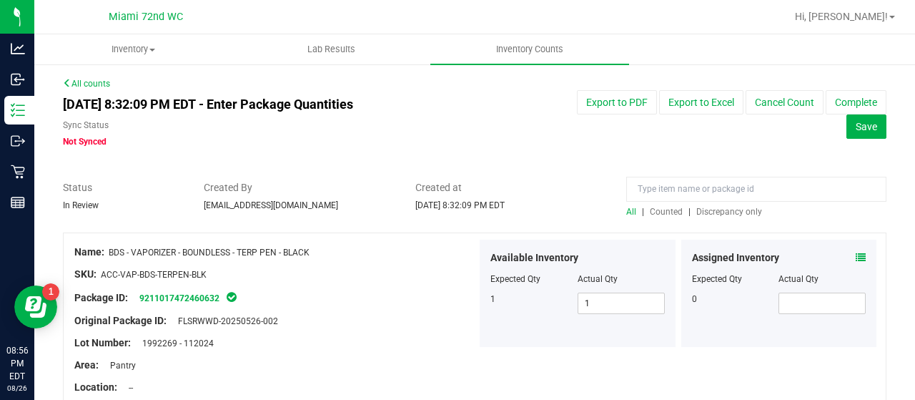
click at [696, 214] on span "Discrepancy only" at bounding box center [729, 212] width 66 height 10
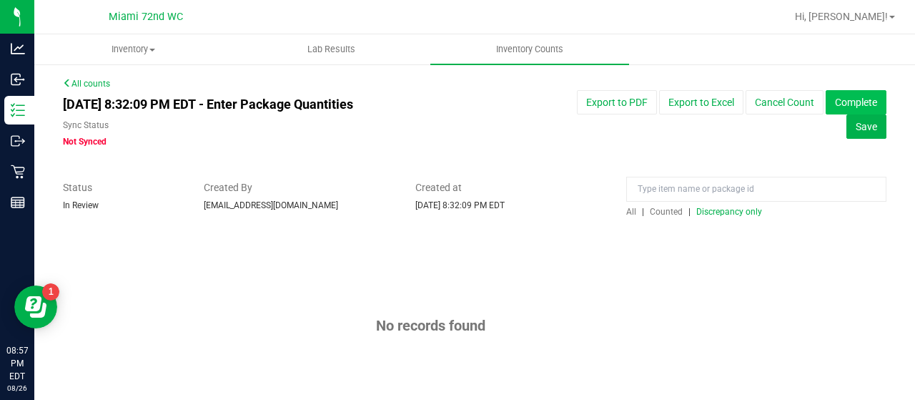
click at [837, 105] on button "Complete" at bounding box center [856, 102] width 61 height 24
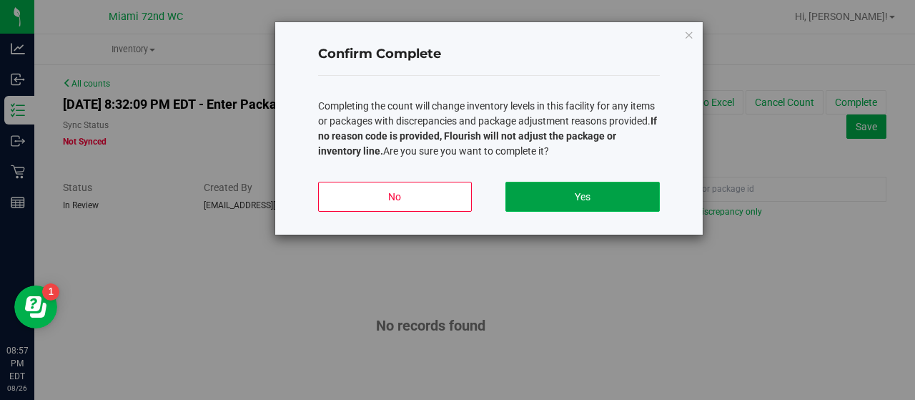
click at [633, 189] on button "Yes" at bounding box center [583, 197] width 154 height 30
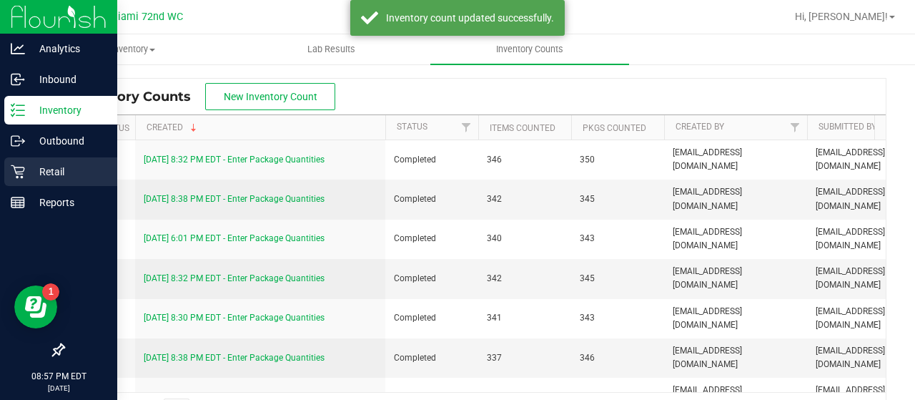
click at [21, 165] on icon at bounding box center [18, 171] width 14 height 14
